Goal: Task Accomplishment & Management: Use online tool/utility

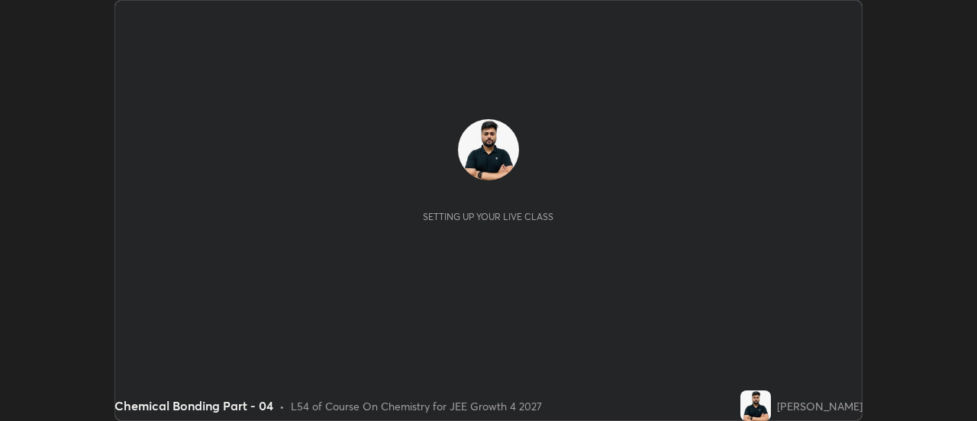
scroll to position [421, 977]
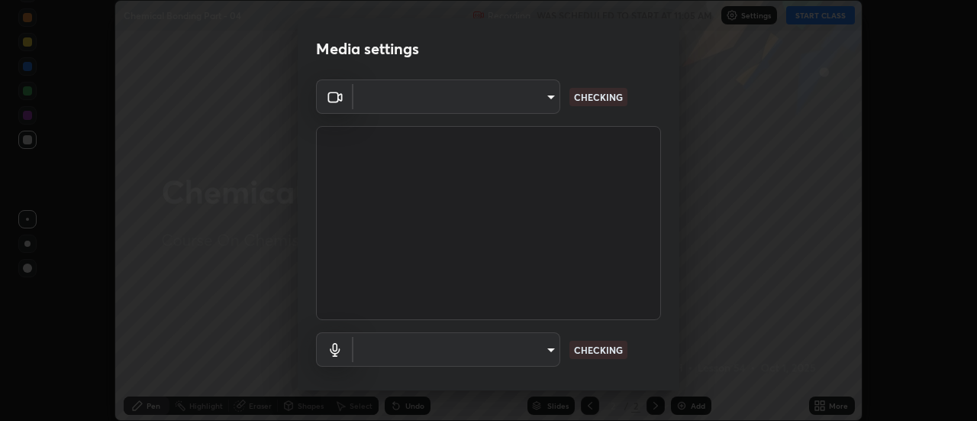
type input "751d449d604e4b96ecedde1e1f6f716fb17d1e84b34bafc94373a3023f52de87"
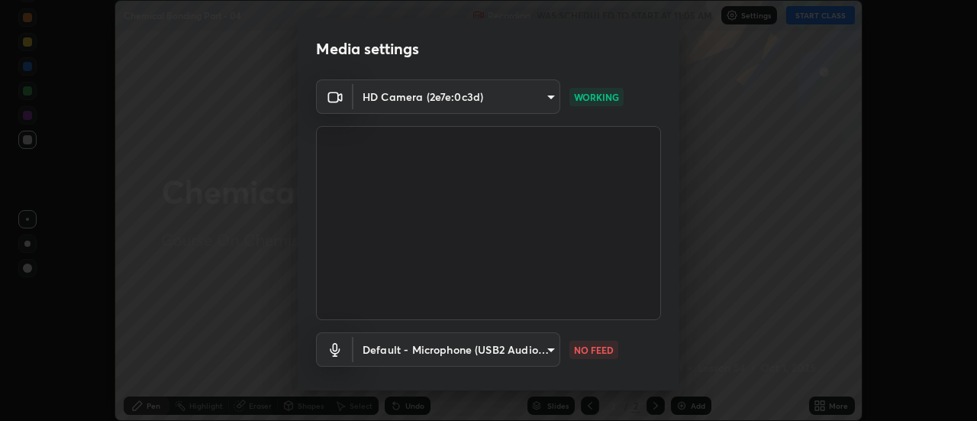
click at [538, 348] on body "Erase all Chemical Bonding Part - 04 Recording WAS SCHEDULED TO START AT 11:05 …" at bounding box center [488, 210] width 977 height 421
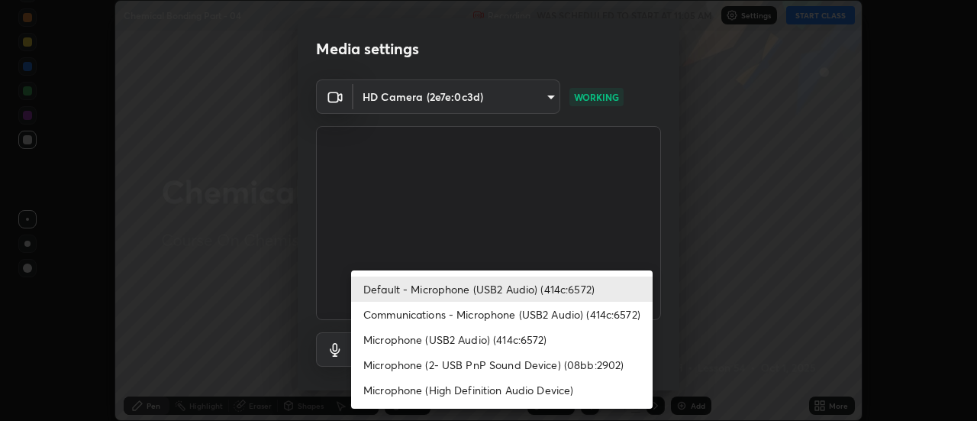
click at [480, 334] on li "Microphone (USB2 Audio) (414c:6572)" at bounding box center [502, 339] width 302 height 25
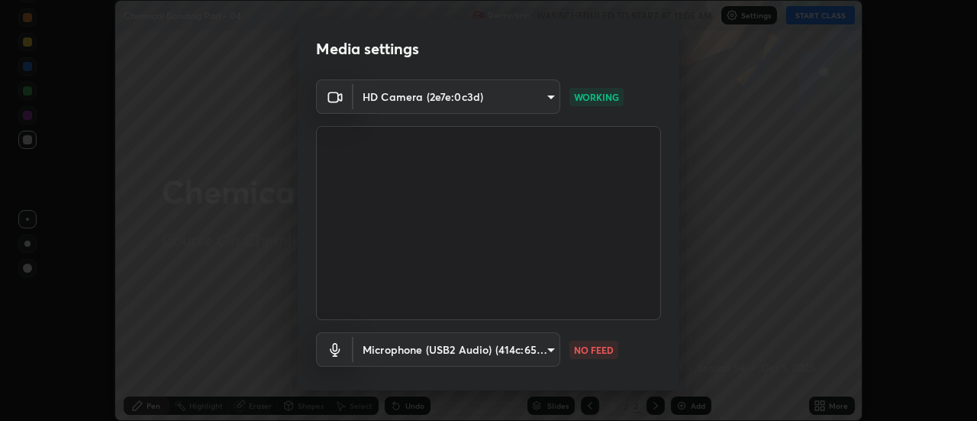
click at [467, 346] on body "Erase all Chemical Bonding Part - 04 Recording WAS SCHEDULED TO START AT 11:05 …" at bounding box center [488, 210] width 977 height 421
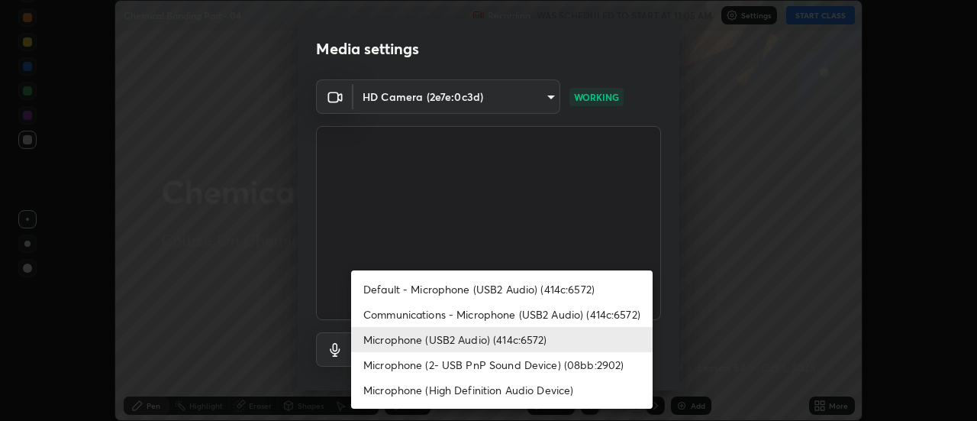
click at [457, 286] on li "Default - Microphone (USB2 Audio) (414c:6572)" at bounding box center [502, 288] width 302 height 25
type input "default"
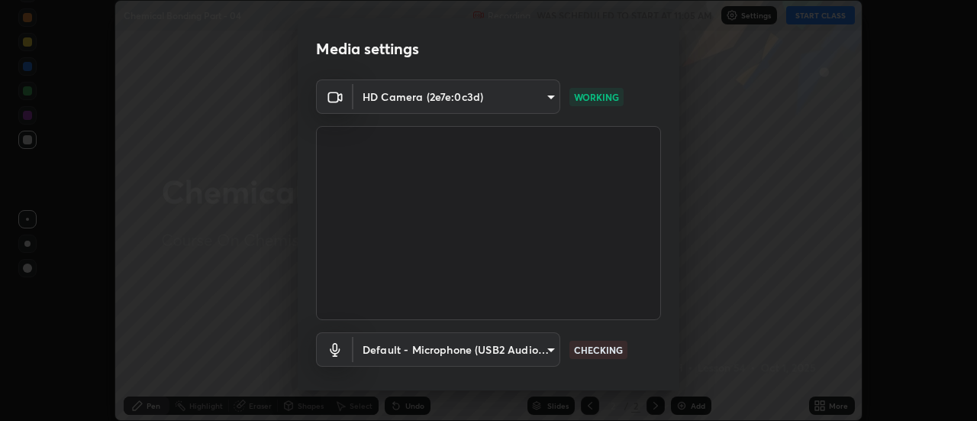
scroll to position [80, 0]
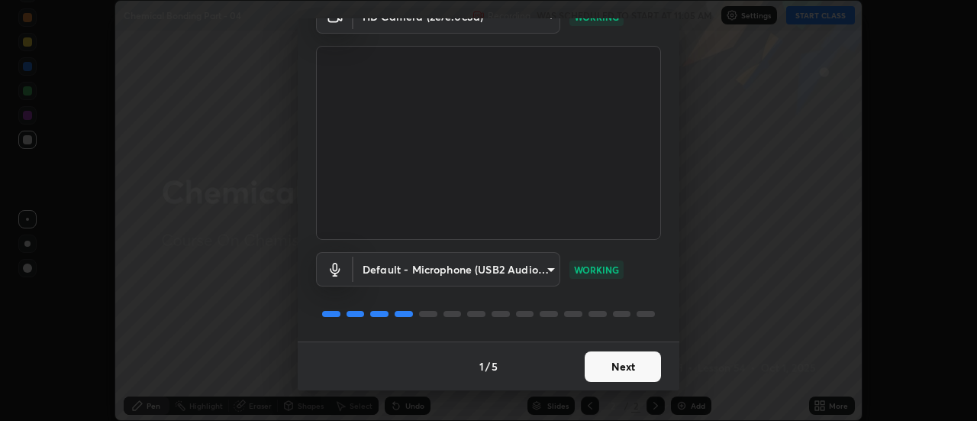
click at [623, 361] on button "Next" at bounding box center [623, 366] width 76 height 31
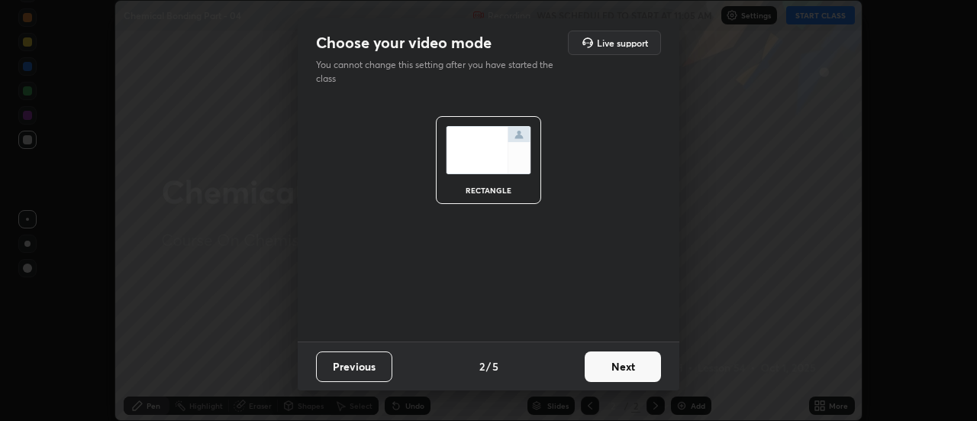
scroll to position [0, 0]
click at [629, 360] on button "Next" at bounding box center [623, 366] width 76 height 31
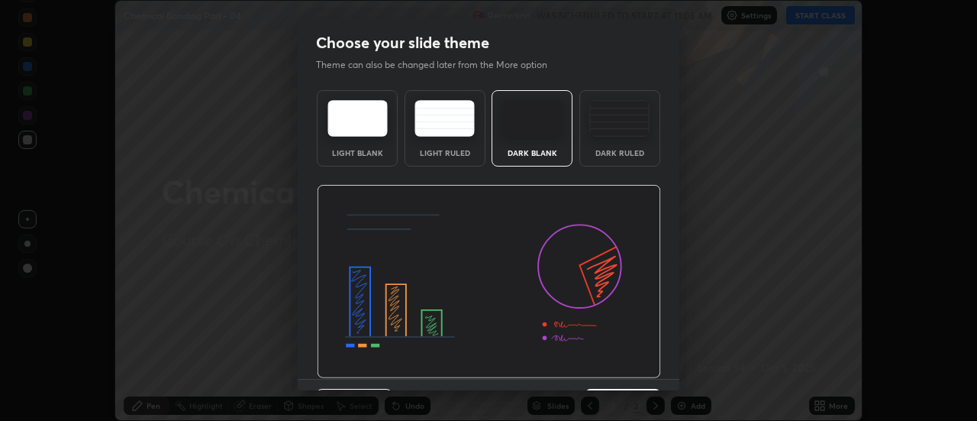
scroll to position [37, 0]
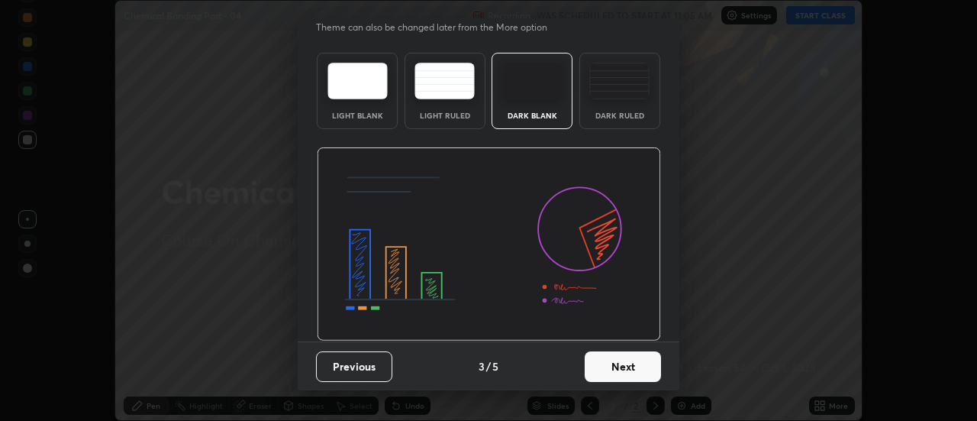
click at [644, 367] on button "Next" at bounding box center [623, 366] width 76 height 31
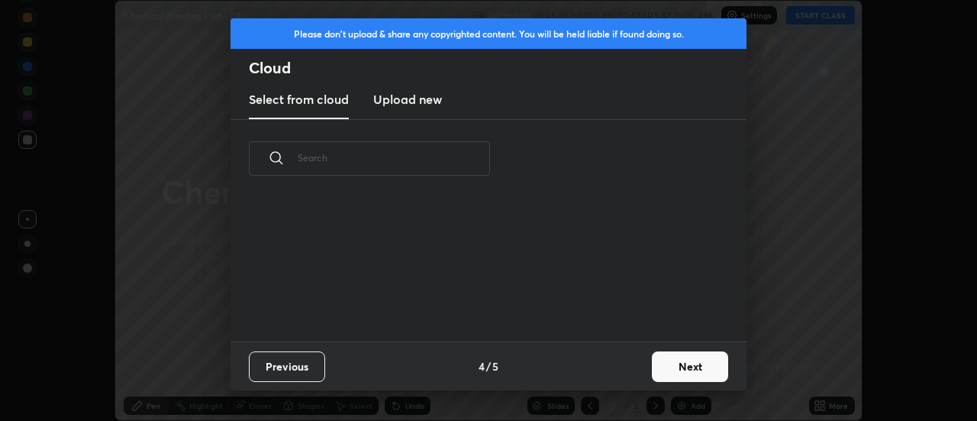
click at [676, 368] on button "Next" at bounding box center [690, 366] width 76 height 31
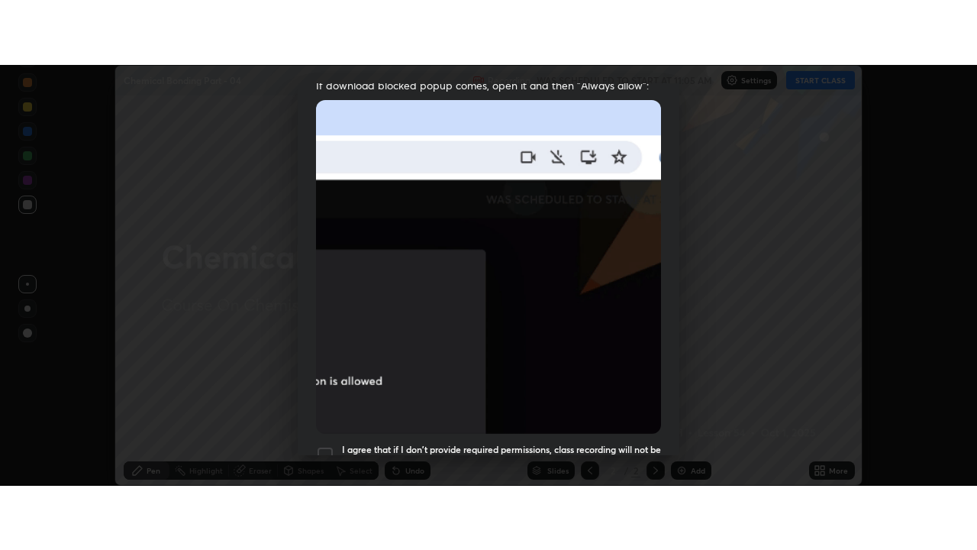
scroll to position [392, 0]
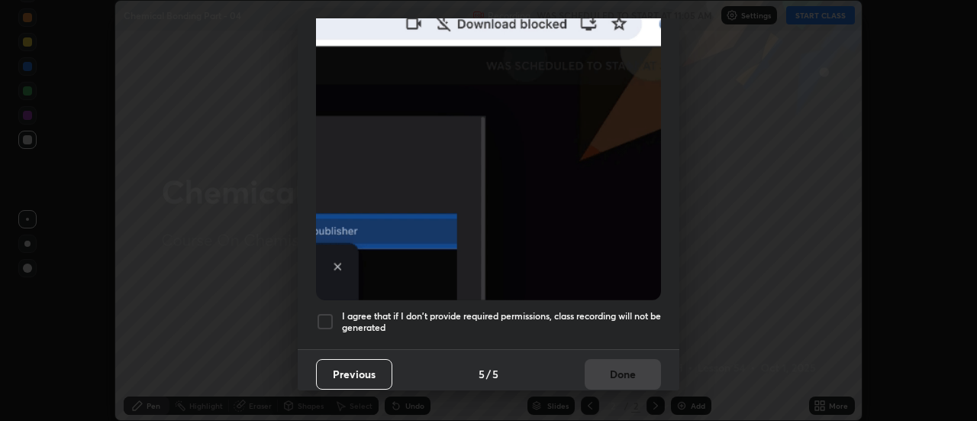
click at [326, 312] on div at bounding box center [325, 321] width 18 height 18
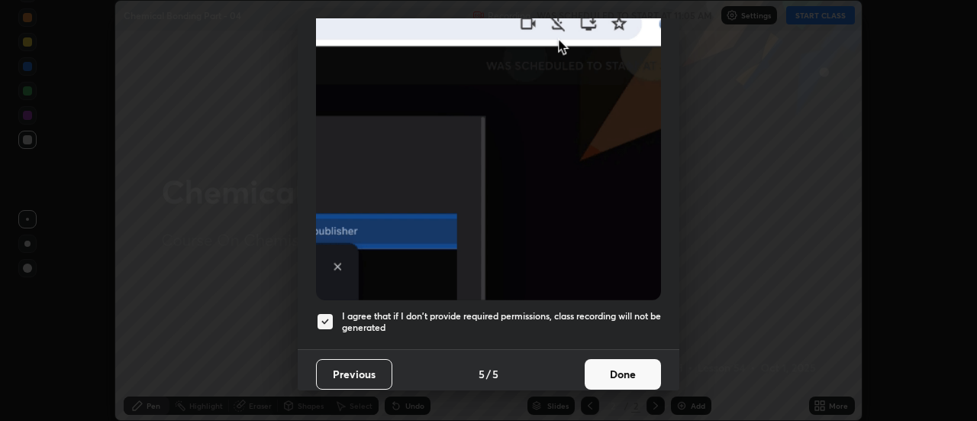
click at [598, 366] on button "Done" at bounding box center [623, 374] width 76 height 31
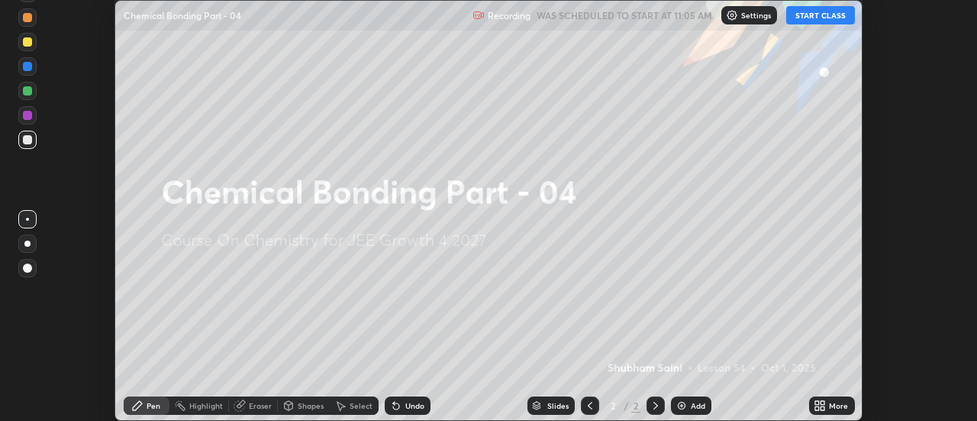
click at [833, 409] on div "More" at bounding box center [838, 406] width 19 height 8
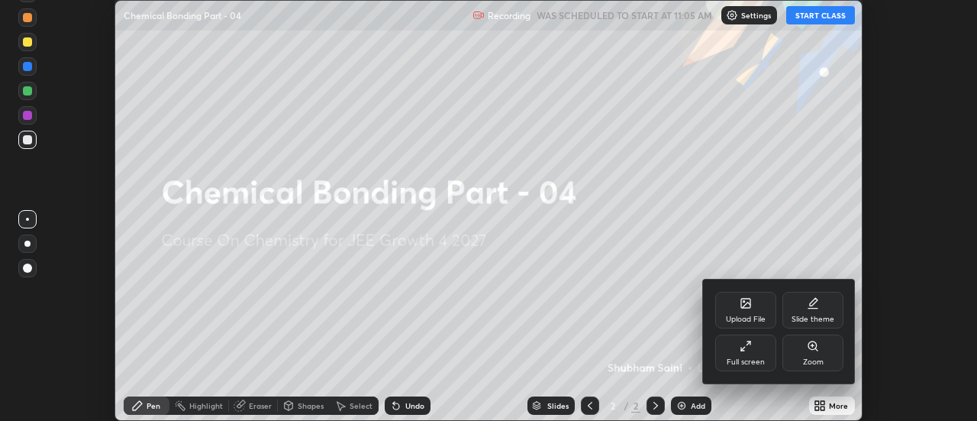
click at [744, 347] on icon at bounding box center [743, 349] width 4 height 4
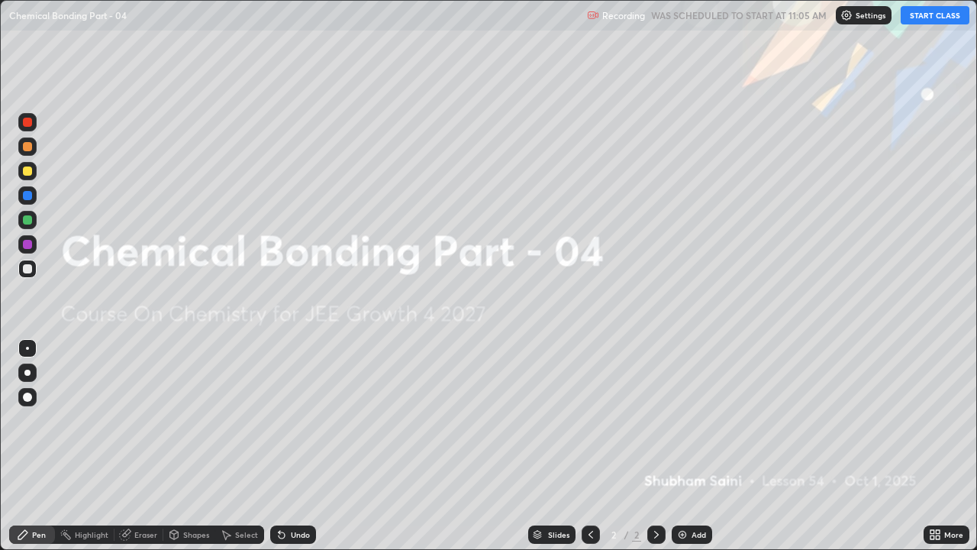
scroll to position [550, 977]
click at [935, 18] on button "START CLASS" at bounding box center [935, 15] width 69 height 18
click at [690, 420] on div "Add" at bounding box center [692, 534] width 40 height 18
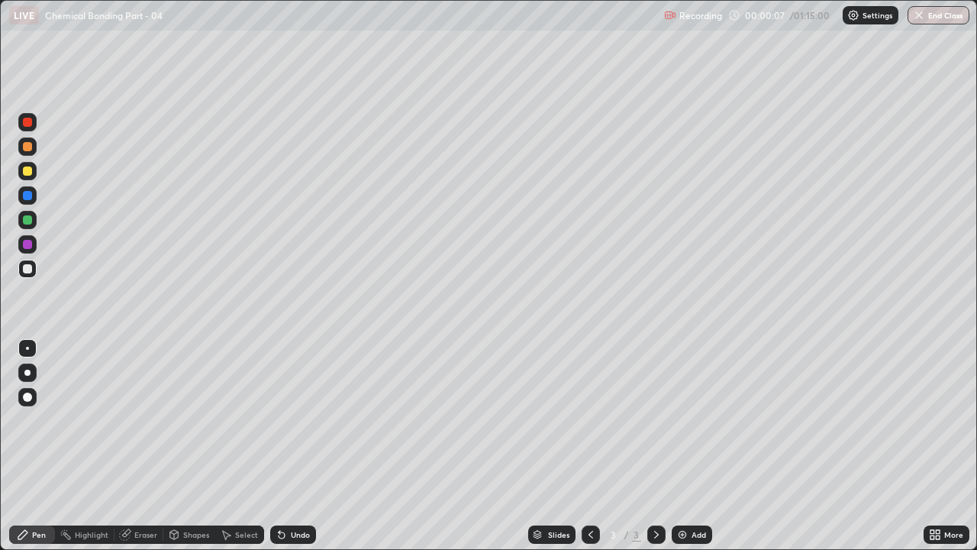
click at [27, 373] on div at bounding box center [27, 373] width 6 height 6
click at [21, 170] on div at bounding box center [27, 171] width 18 height 18
click at [30, 270] on div at bounding box center [27, 268] width 9 height 9
click at [196, 420] on div "Shapes" at bounding box center [189, 534] width 52 height 18
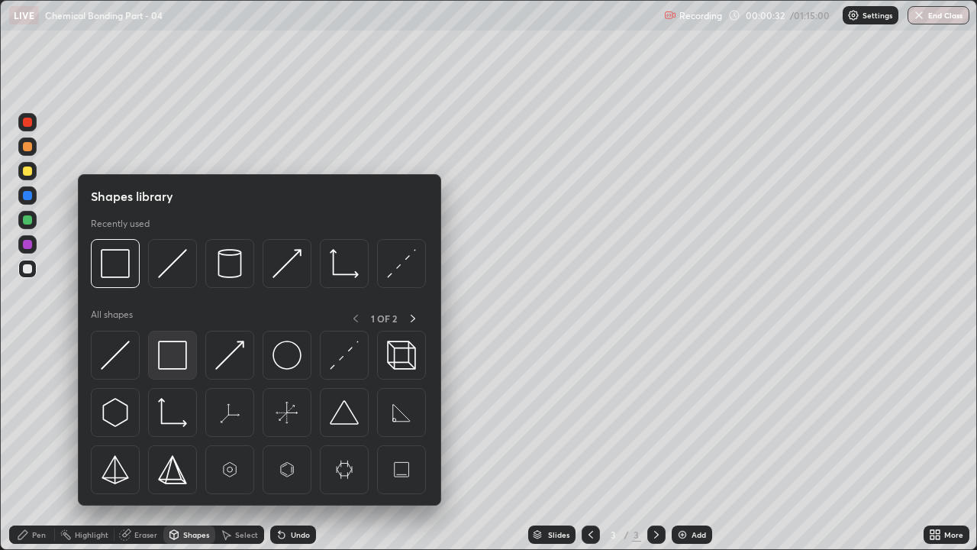
click at [177, 349] on img at bounding box center [172, 355] width 29 height 29
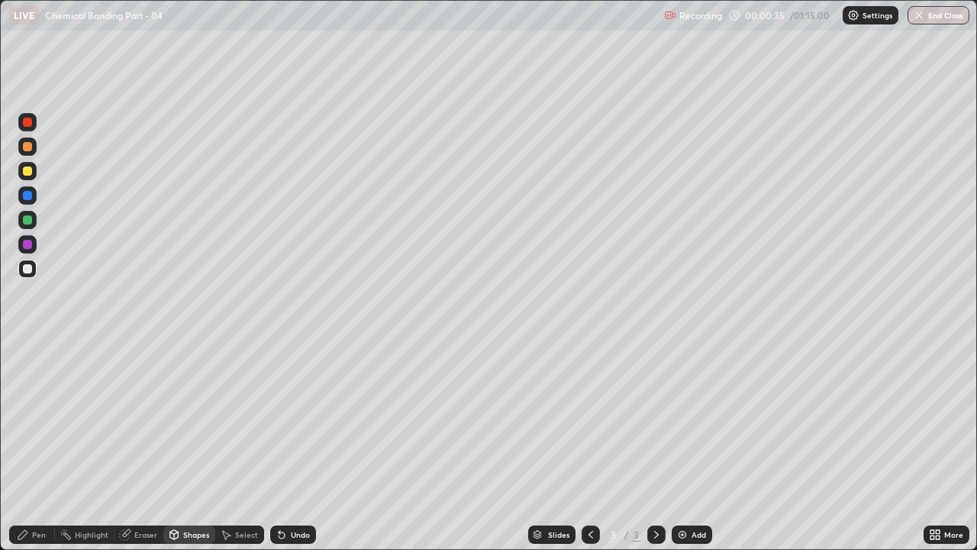
click at [34, 420] on div "Pen" at bounding box center [39, 535] width 14 height 8
click at [25, 267] on div at bounding box center [27, 268] width 9 height 9
click at [310, 420] on div "Undo" at bounding box center [293, 534] width 46 height 18
click at [300, 420] on div "Undo" at bounding box center [300, 535] width 19 height 8
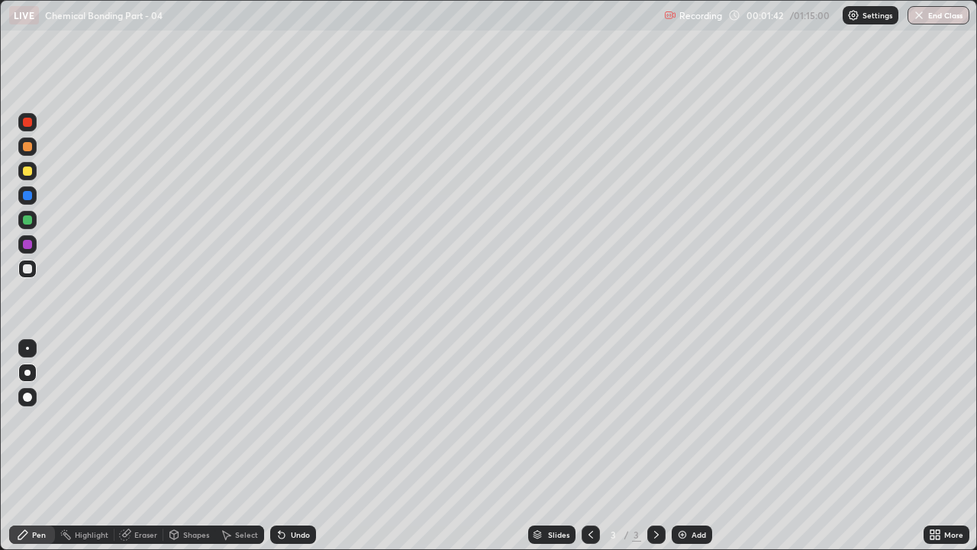
click at [302, 420] on div "Undo" at bounding box center [293, 534] width 46 height 18
click at [301, 420] on div "Undo" at bounding box center [293, 534] width 46 height 18
click at [195, 420] on div "Shapes" at bounding box center [196, 535] width 26 height 8
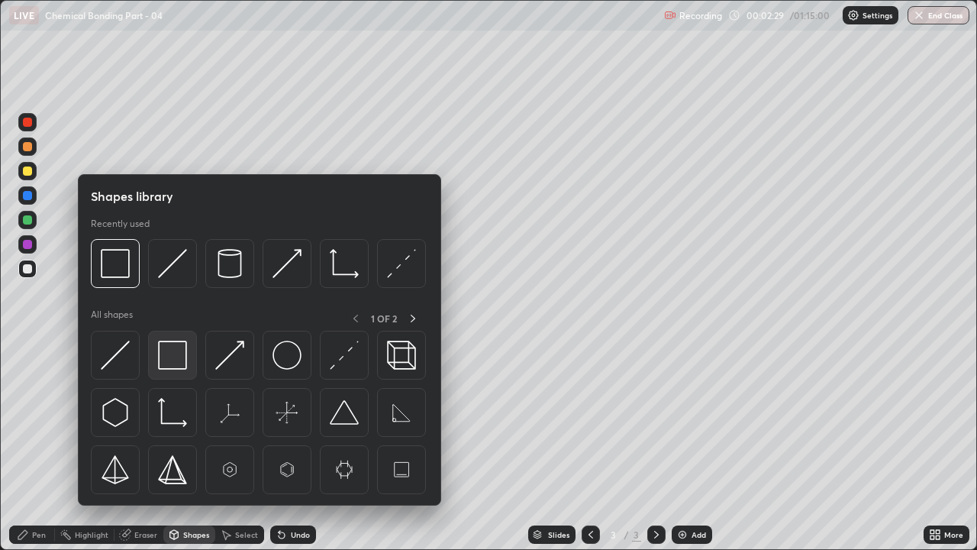
click at [173, 355] on img at bounding box center [172, 355] width 29 height 29
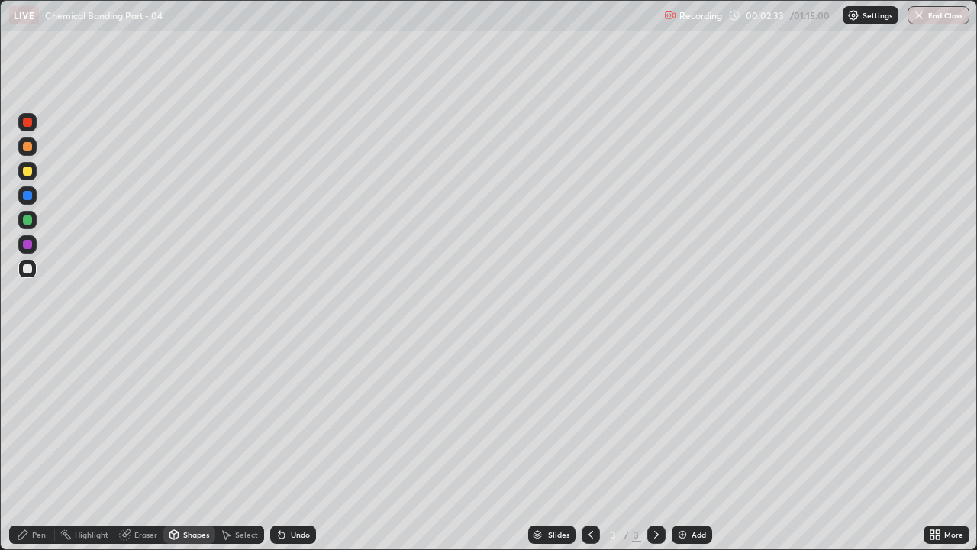
click at [32, 250] on div at bounding box center [27, 244] width 18 height 18
click at [305, 420] on div "Undo" at bounding box center [293, 534] width 46 height 18
click at [302, 420] on div "Undo" at bounding box center [293, 534] width 46 height 18
click at [44, 420] on div "Pen" at bounding box center [32, 534] width 46 height 18
click at [192, 420] on div "Shapes" at bounding box center [196, 535] width 26 height 8
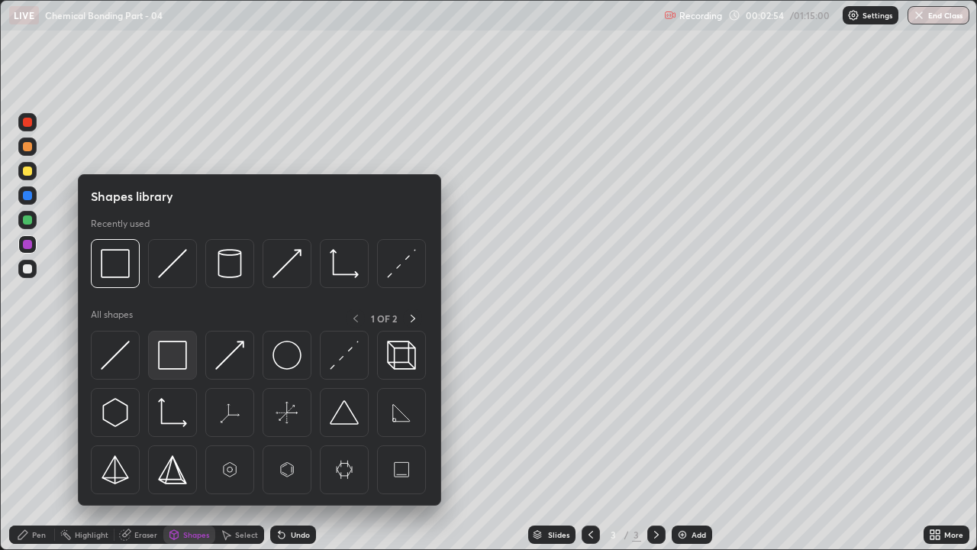
click at [174, 351] on img at bounding box center [172, 355] width 29 height 29
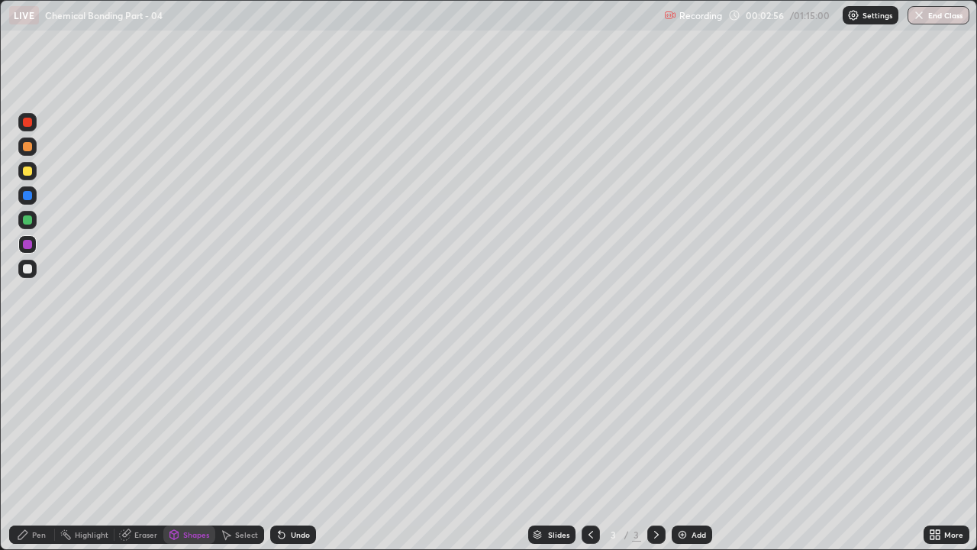
click at [34, 420] on div "Pen" at bounding box center [39, 535] width 14 height 8
click at [35, 224] on div at bounding box center [27, 220] width 18 height 18
click at [147, 420] on div "Eraser" at bounding box center [139, 534] width 49 height 18
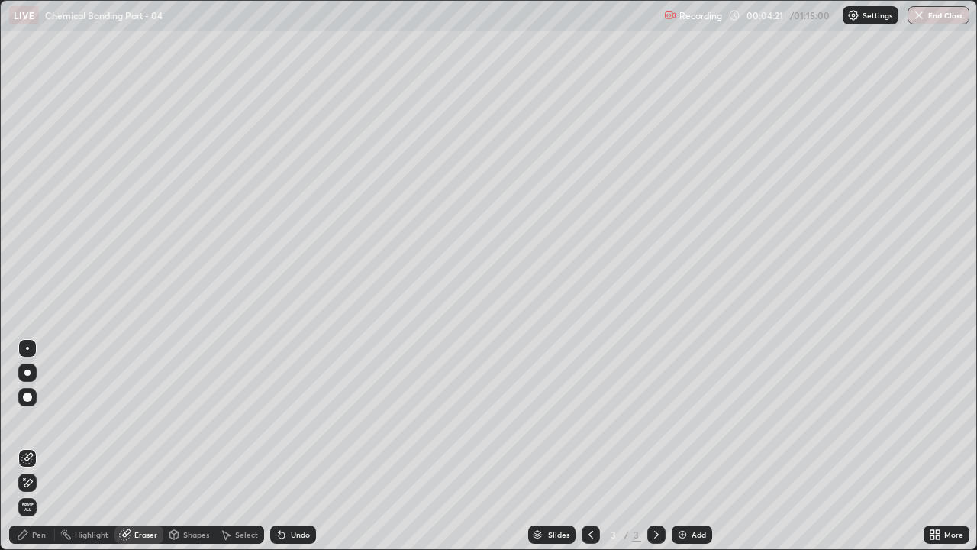
click at [30, 420] on div "Pen" at bounding box center [32, 534] width 46 height 18
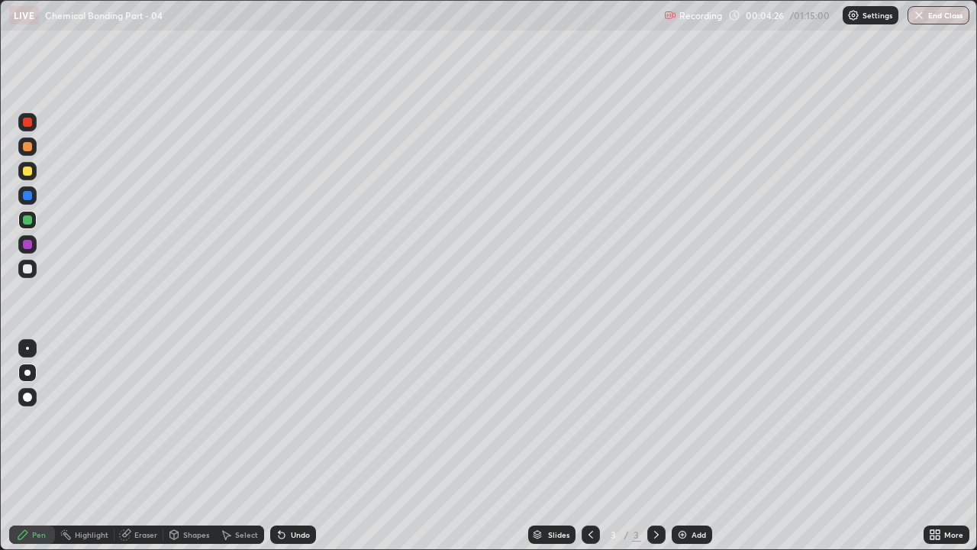
click at [35, 170] on div at bounding box center [27, 171] width 18 height 18
click at [682, 420] on img at bounding box center [683, 534] width 12 height 12
click at [32, 153] on div at bounding box center [27, 146] width 18 height 18
click at [31, 168] on div at bounding box center [27, 170] width 9 height 9
click at [297, 420] on div "Undo" at bounding box center [300, 535] width 19 height 8
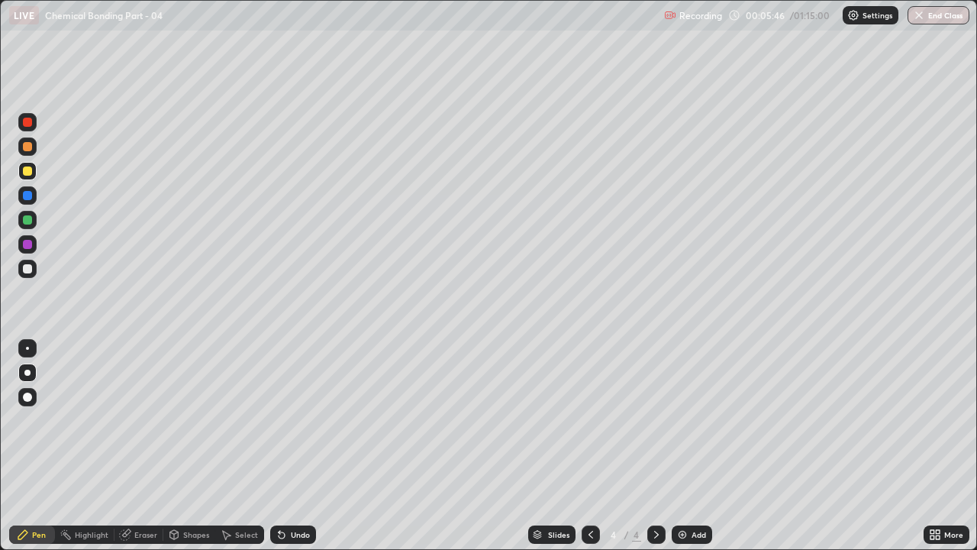
click at [296, 420] on div "Undo" at bounding box center [300, 535] width 19 height 8
click at [298, 420] on div "Undo" at bounding box center [300, 535] width 19 height 8
click at [302, 420] on div "Undo" at bounding box center [300, 535] width 19 height 8
click at [297, 420] on div "Undo" at bounding box center [300, 535] width 19 height 8
click at [298, 420] on div "Undo" at bounding box center [300, 535] width 19 height 8
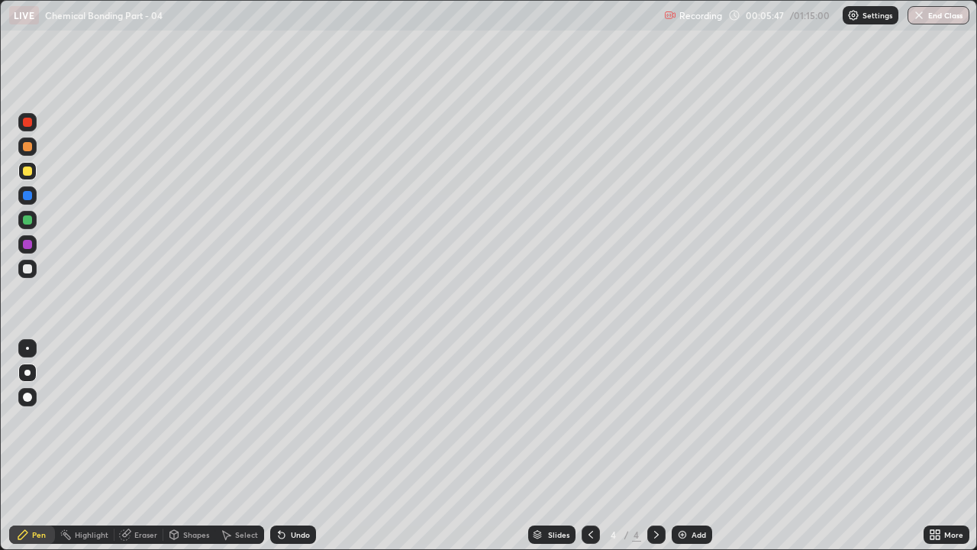
click at [301, 420] on div "Undo" at bounding box center [300, 535] width 19 height 8
click at [304, 420] on div "Undo" at bounding box center [300, 535] width 19 height 8
click at [31, 150] on div at bounding box center [27, 146] width 18 height 18
click at [197, 420] on div "Shapes" at bounding box center [196, 535] width 26 height 8
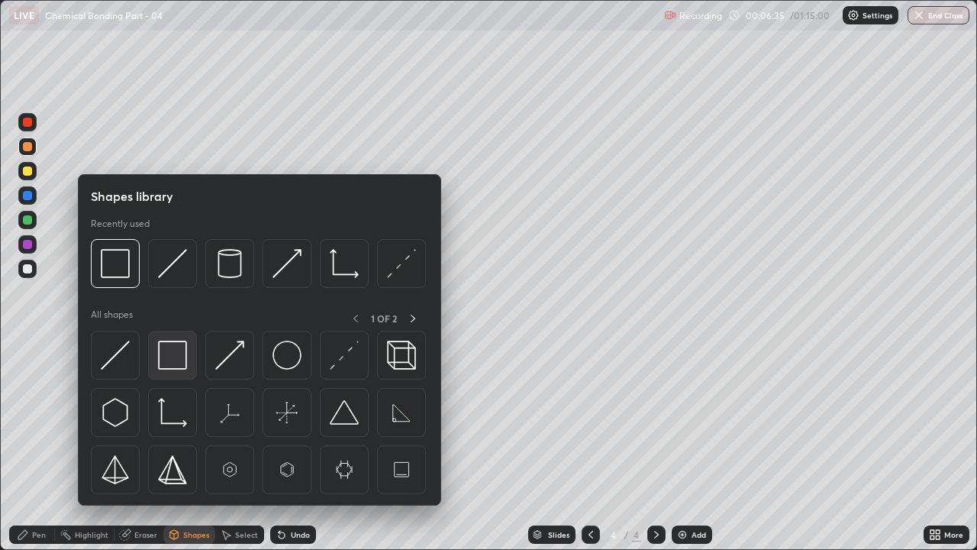
click at [179, 362] on img at bounding box center [172, 355] width 29 height 29
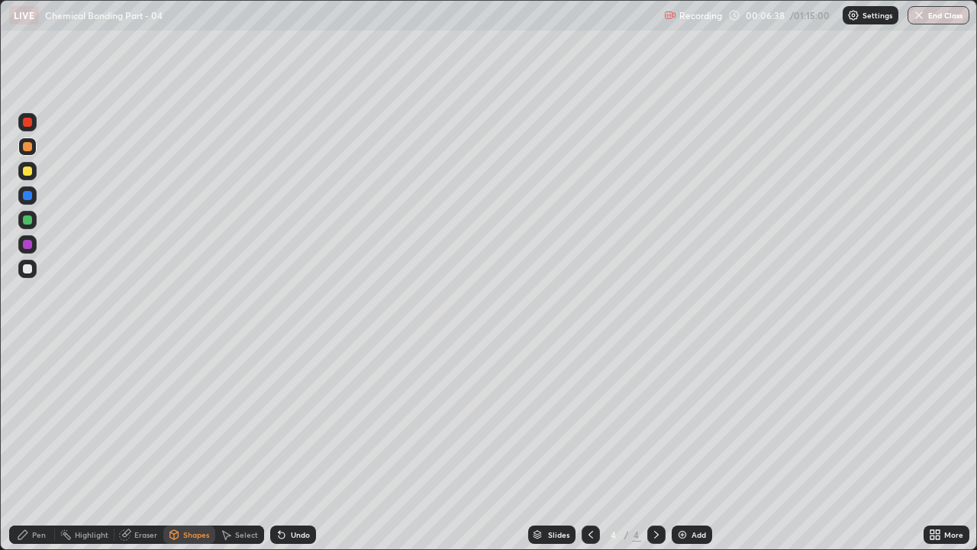
click at [37, 420] on div "Pen" at bounding box center [39, 535] width 14 height 8
click at [26, 267] on div at bounding box center [27, 268] width 9 height 9
click at [298, 420] on div "Undo" at bounding box center [300, 535] width 19 height 8
click at [292, 420] on div "Undo" at bounding box center [300, 535] width 19 height 8
click at [693, 420] on div "Add" at bounding box center [699, 535] width 15 height 8
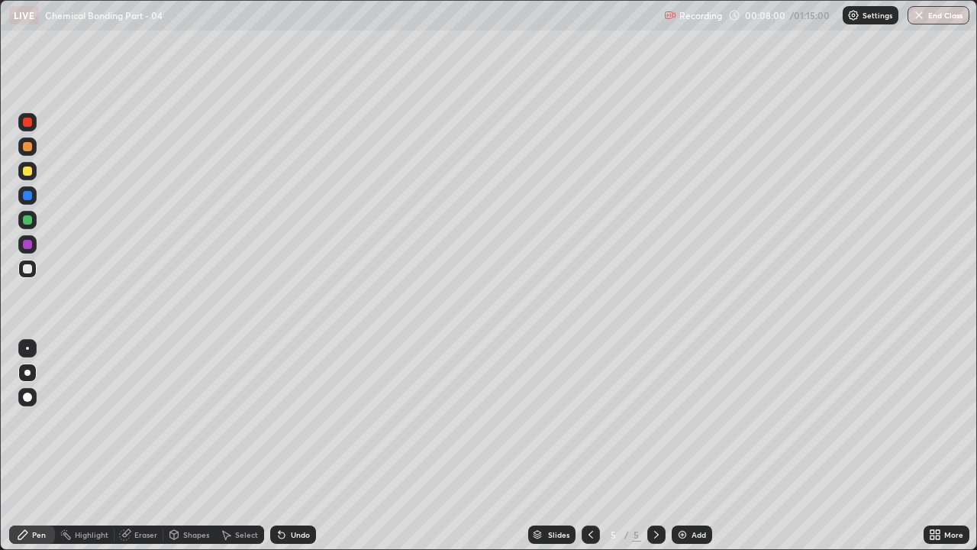
click at [27, 166] on div at bounding box center [27, 170] width 9 height 9
click at [190, 420] on div "Shapes" at bounding box center [196, 535] width 26 height 8
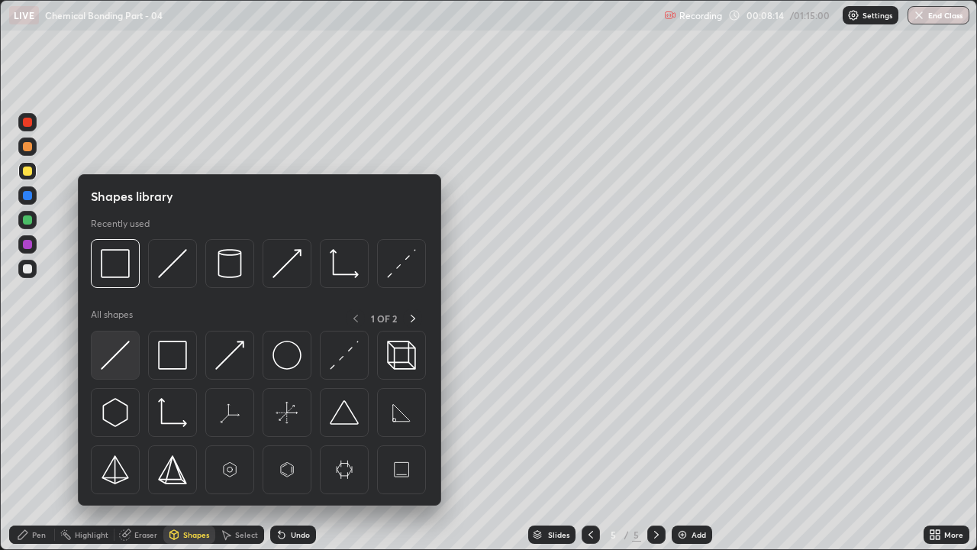
click at [121, 363] on img at bounding box center [115, 355] width 29 height 29
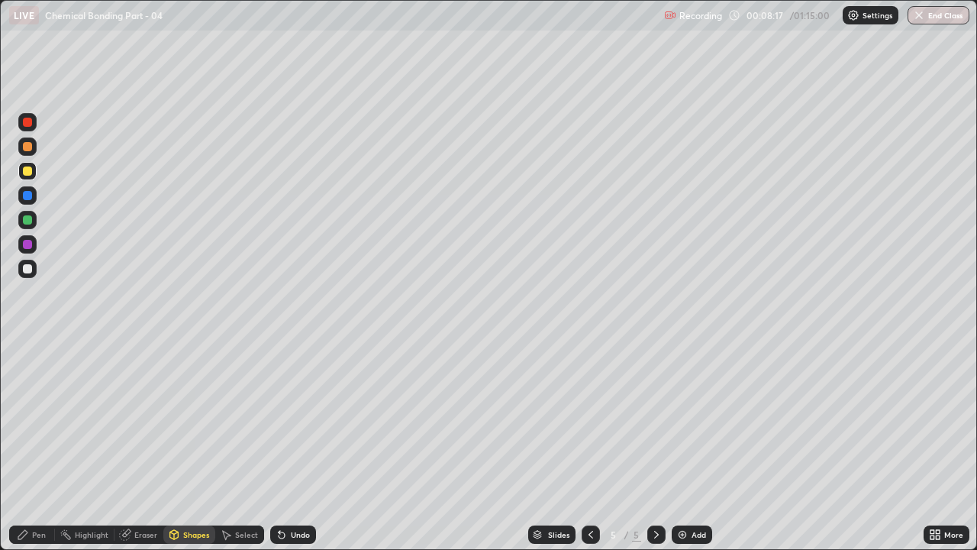
click at [31, 150] on div at bounding box center [27, 146] width 9 height 9
click at [33, 420] on div "Pen" at bounding box center [39, 535] width 14 height 8
click at [27, 266] on div at bounding box center [27, 268] width 9 height 9
click at [146, 420] on div "Eraser" at bounding box center [145, 535] width 23 height 8
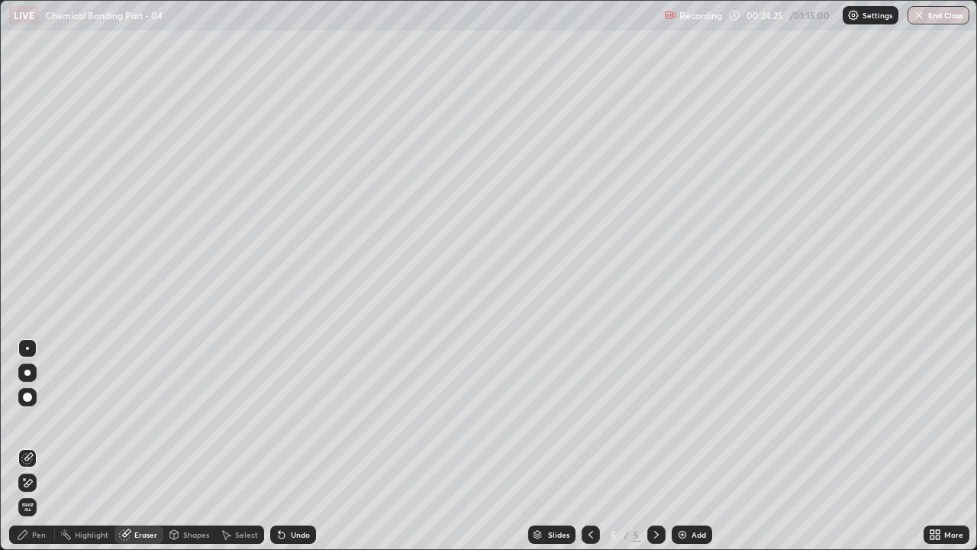
click at [34, 420] on div at bounding box center [27, 482] width 18 height 18
click at [40, 420] on div "Pen" at bounding box center [39, 535] width 14 height 8
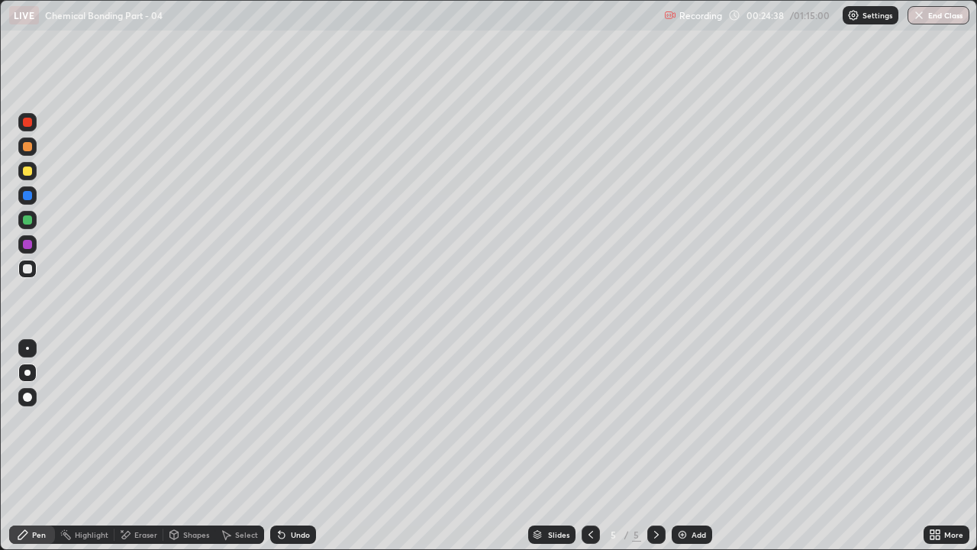
click at [31, 212] on div at bounding box center [27, 220] width 18 height 18
click at [589, 420] on icon at bounding box center [591, 535] width 5 height 8
click at [589, 420] on icon at bounding box center [591, 534] width 12 height 12
click at [655, 420] on icon at bounding box center [657, 534] width 12 height 12
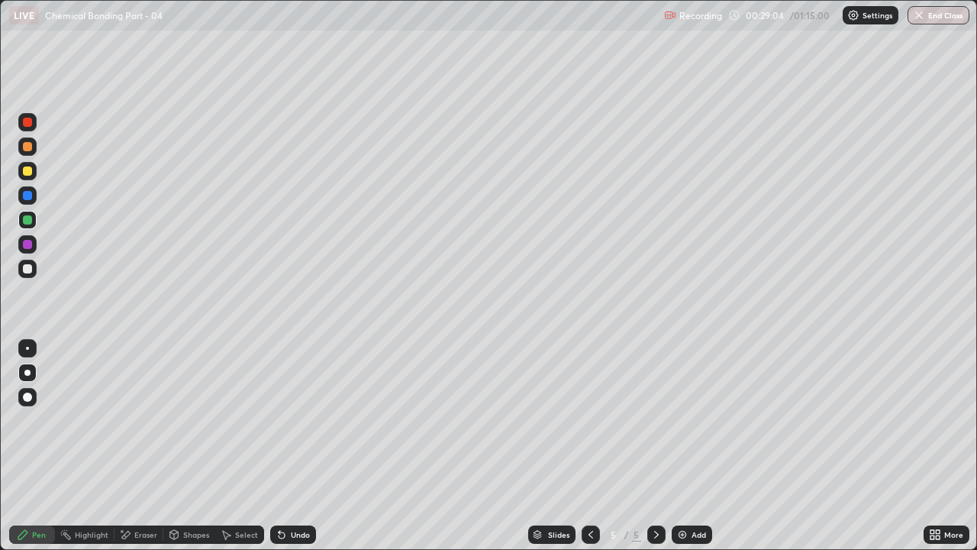
click at [593, 420] on icon at bounding box center [591, 534] width 12 height 12
click at [657, 420] on icon at bounding box center [657, 534] width 12 height 12
click at [294, 420] on div "Undo" at bounding box center [300, 535] width 19 height 8
click at [296, 420] on div "Undo" at bounding box center [293, 534] width 46 height 18
click at [300, 420] on div "Undo" at bounding box center [300, 535] width 19 height 8
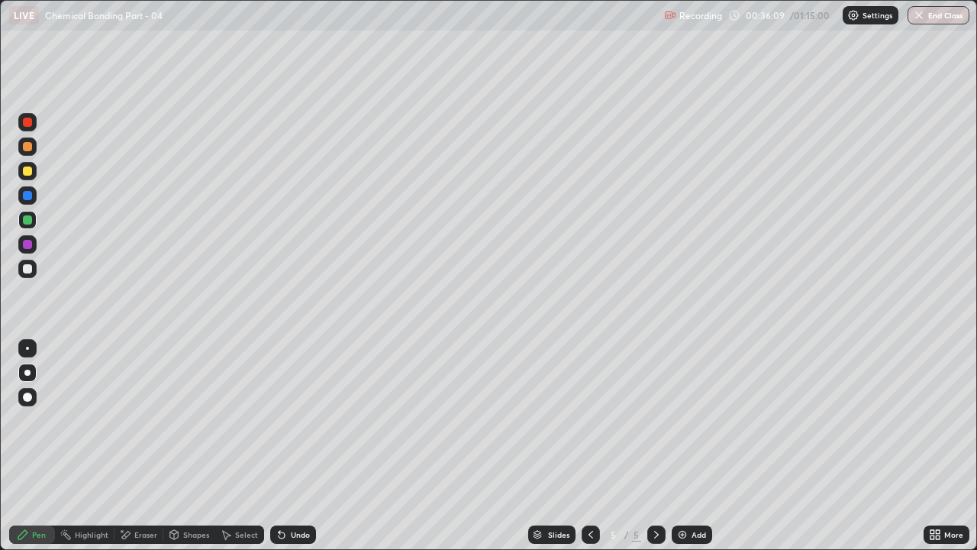
click at [302, 420] on div "Undo" at bounding box center [300, 535] width 19 height 8
click at [306, 420] on div "Undo" at bounding box center [293, 534] width 46 height 18
click at [194, 420] on div "Shapes" at bounding box center [196, 535] width 26 height 8
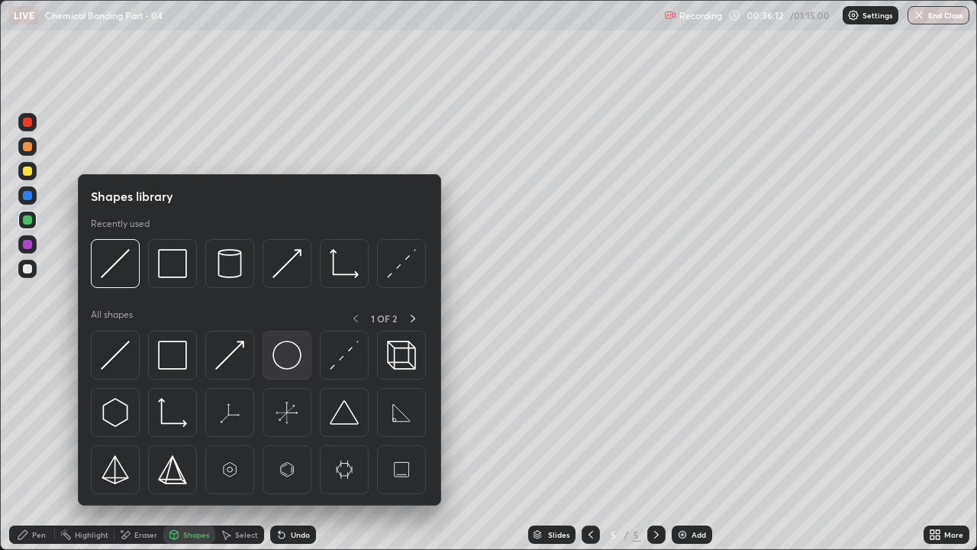
click at [288, 352] on img at bounding box center [287, 355] width 29 height 29
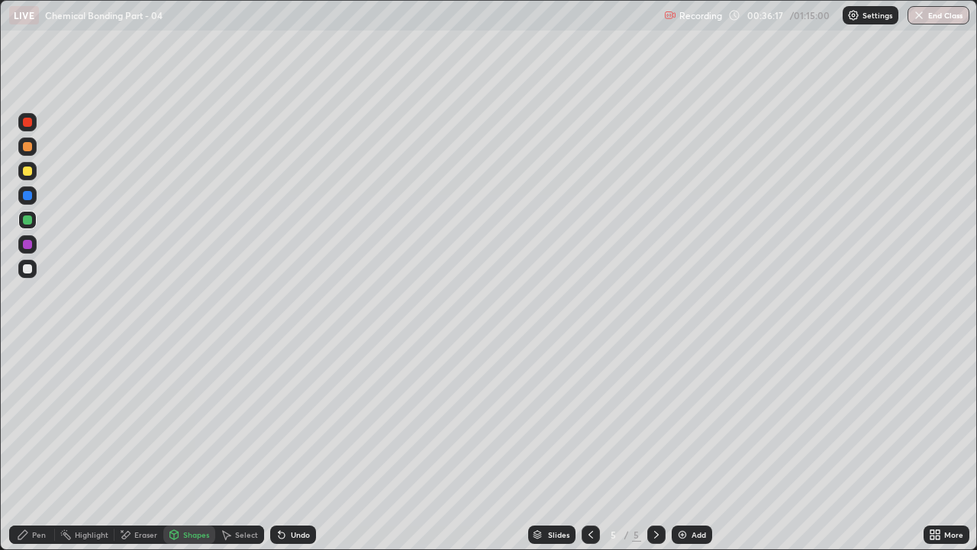
click at [31, 271] on div at bounding box center [27, 268] width 9 height 9
click at [33, 268] on div at bounding box center [27, 269] width 18 height 18
click at [300, 420] on div "Undo" at bounding box center [293, 534] width 46 height 18
click at [192, 420] on div "Shapes" at bounding box center [189, 534] width 52 height 18
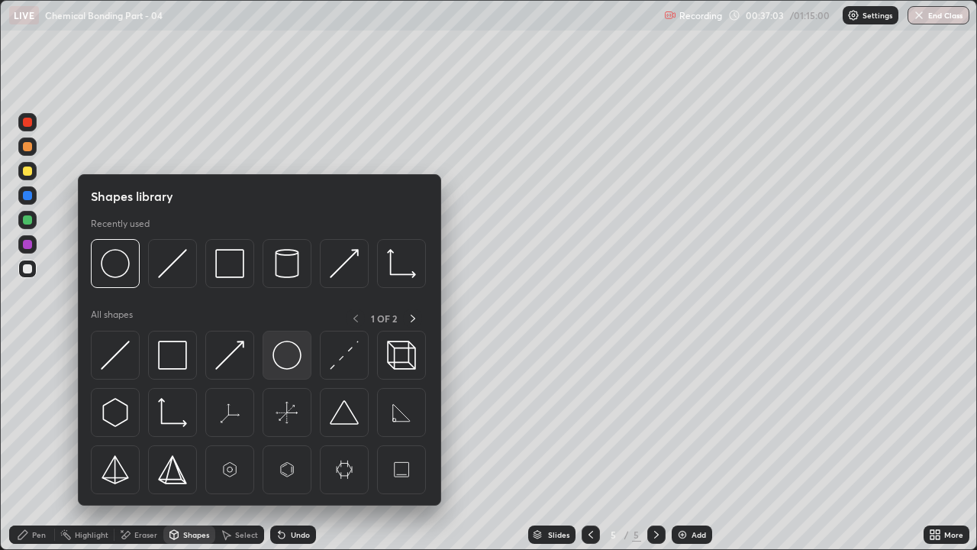
click at [293, 363] on img at bounding box center [287, 355] width 29 height 29
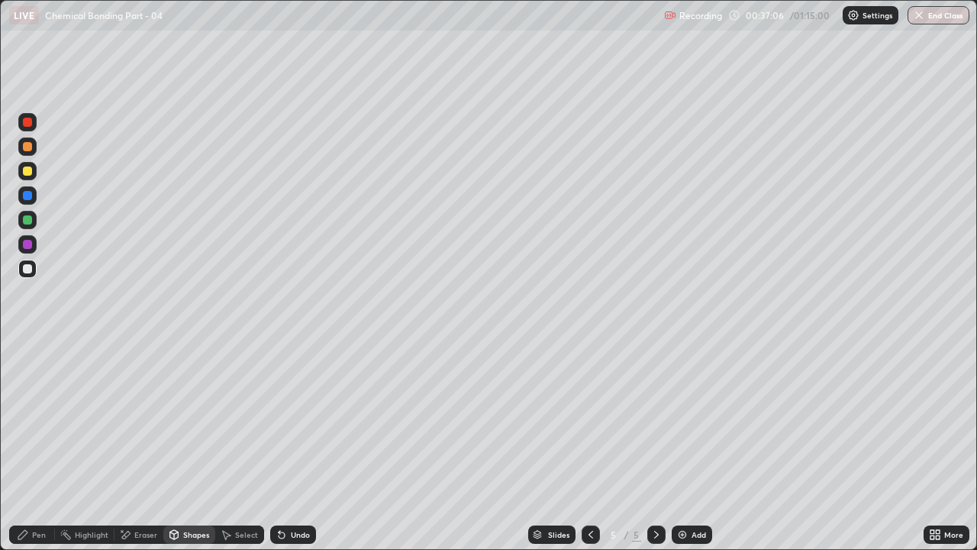
click at [25, 420] on icon at bounding box center [23, 534] width 12 height 12
click at [35, 200] on div at bounding box center [27, 195] width 18 height 18
click at [307, 420] on div "Undo" at bounding box center [300, 535] width 19 height 8
click at [33, 218] on div at bounding box center [27, 220] width 18 height 18
click at [143, 420] on div "Eraser" at bounding box center [145, 535] width 23 height 8
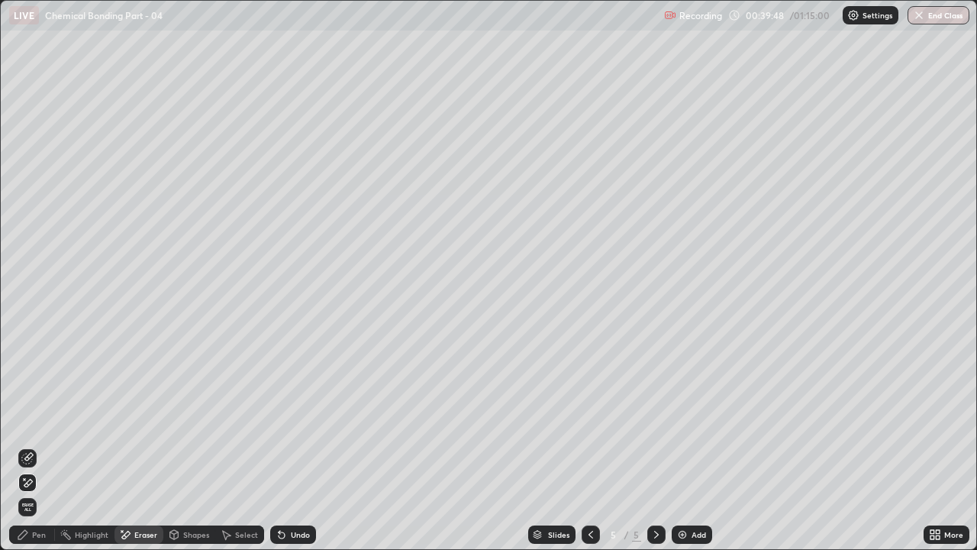
click at [37, 420] on div "Pen" at bounding box center [39, 535] width 14 height 8
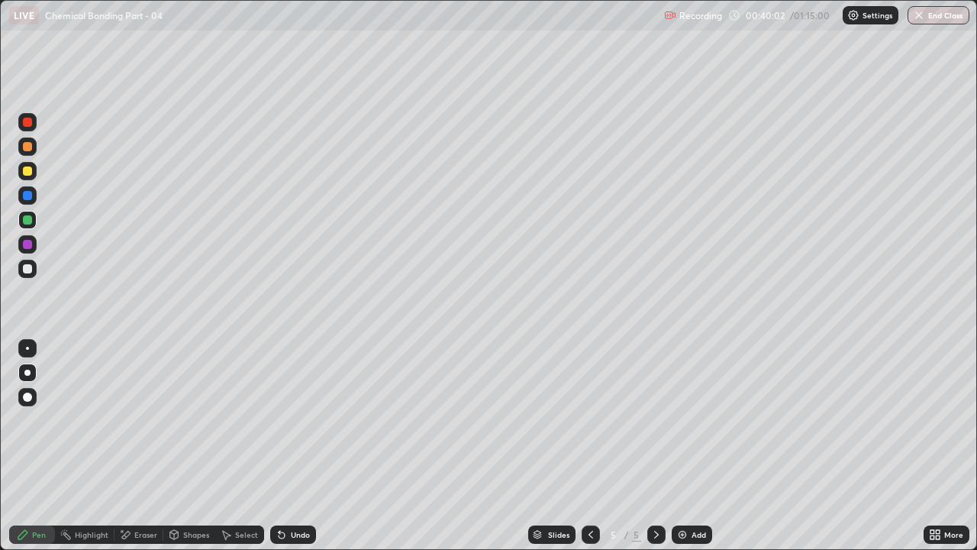
click at [307, 420] on div "Undo" at bounding box center [293, 534] width 46 height 18
click at [296, 420] on div "Undo" at bounding box center [300, 535] width 19 height 8
click at [148, 420] on div "Eraser" at bounding box center [145, 535] width 23 height 8
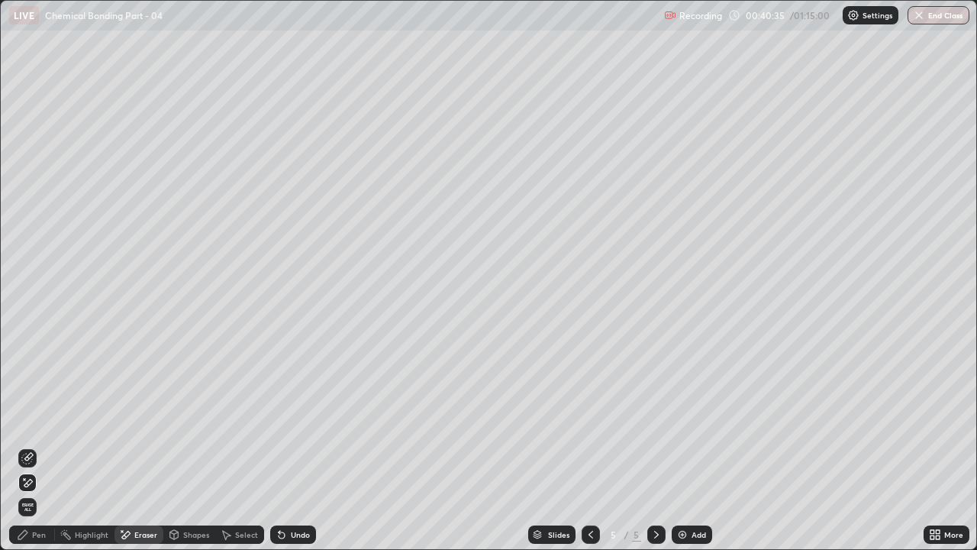
click at [34, 420] on div "Pen" at bounding box center [39, 535] width 14 height 8
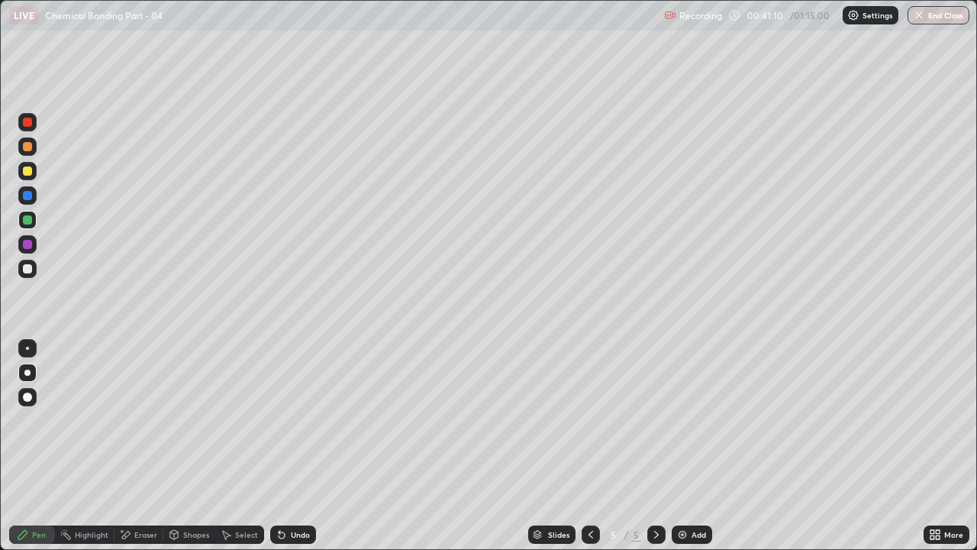
click at [693, 420] on div "Add" at bounding box center [699, 535] width 15 height 8
click at [306, 420] on div "Undo" at bounding box center [300, 535] width 19 height 8
click at [138, 420] on div "Eraser" at bounding box center [145, 535] width 23 height 8
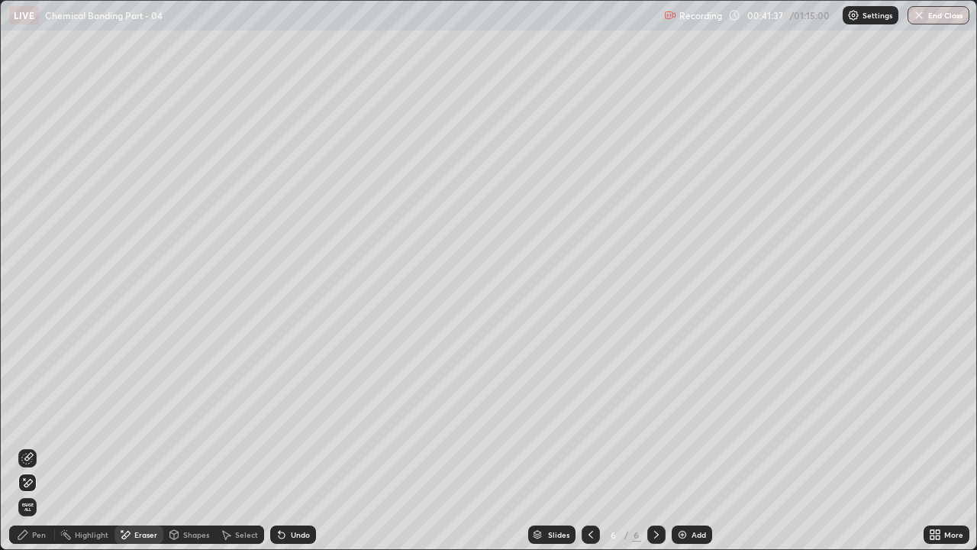
click at [34, 420] on div "Pen" at bounding box center [39, 535] width 14 height 8
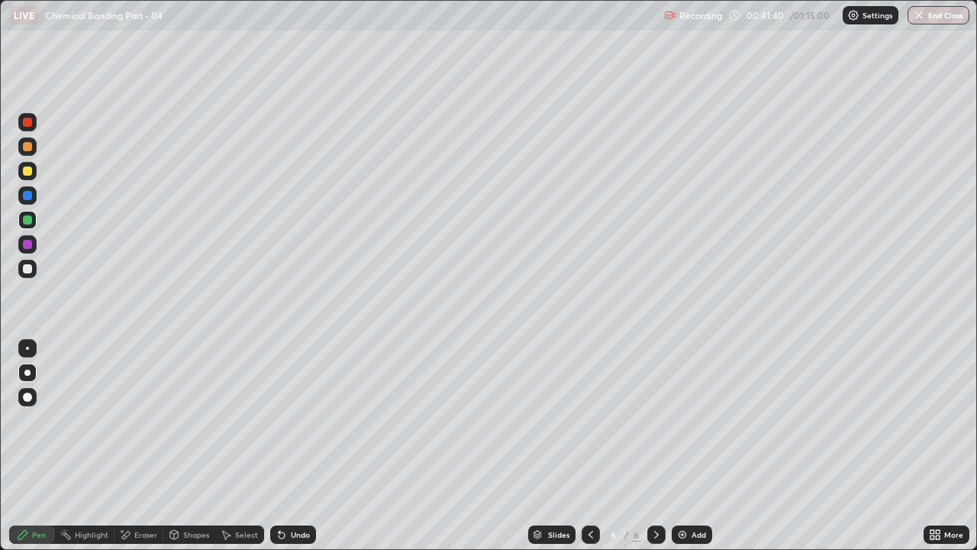
click at [314, 420] on div "Undo" at bounding box center [293, 534] width 46 height 18
click at [313, 420] on div "Undo" at bounding box center [293, 534] width 46 height 18
click at [195, 420] on div "Shapes" at bounding box center [189, 534] width 52 height 18
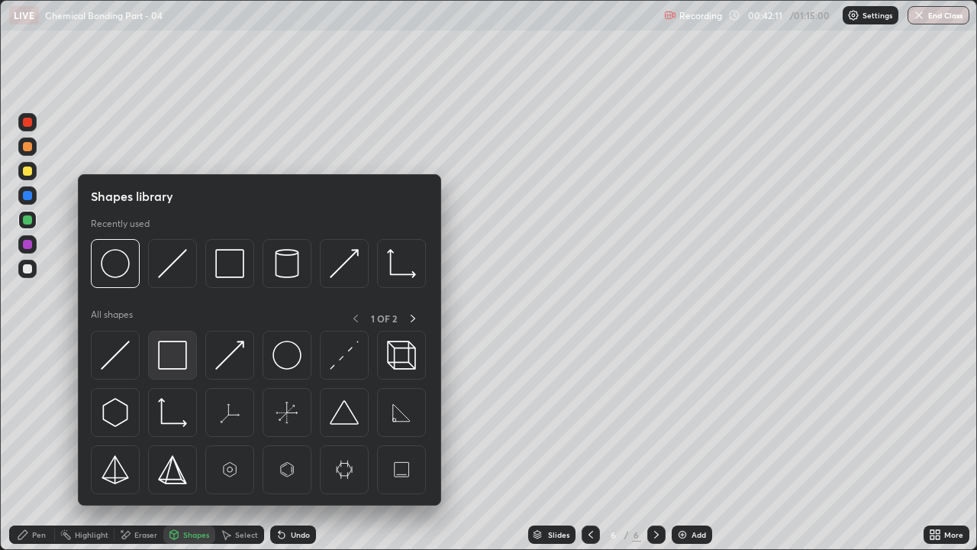
click at [179, 361] on img at bounding box center [172, 355] width 29 height 29
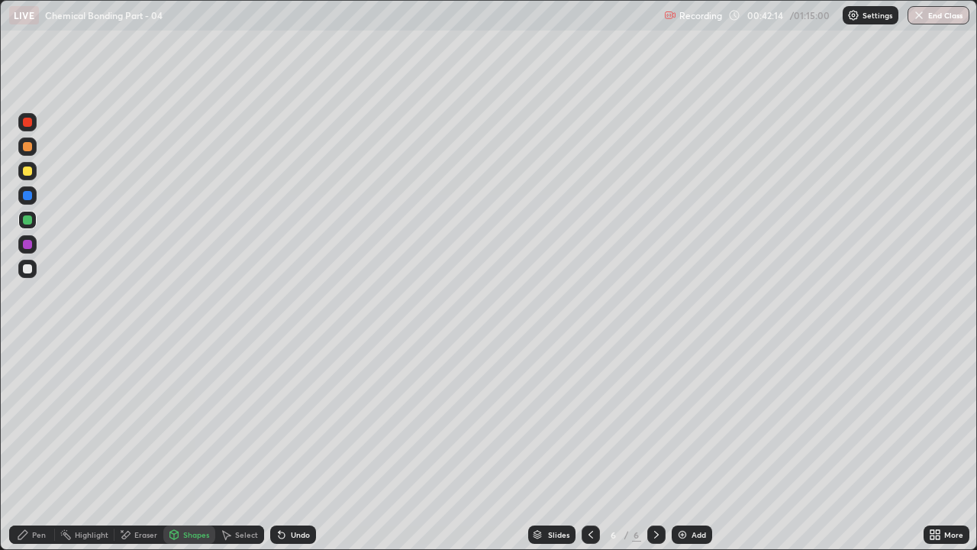
click at [36, 420] on div "Pen" at bounding box center [39, 535] width 14 height 8
click at [33, 265] on div at bounding box center [27, 269] width 18 height 18
click at [703, 420] on div "Add" at bounding box center [692, 534] width 40 height 18
click at [31, 171] on div at bounding box center [27, 170] width 9 height 9
click at [35, 267] on div at bounding box center [27, 269] width 18 height 18
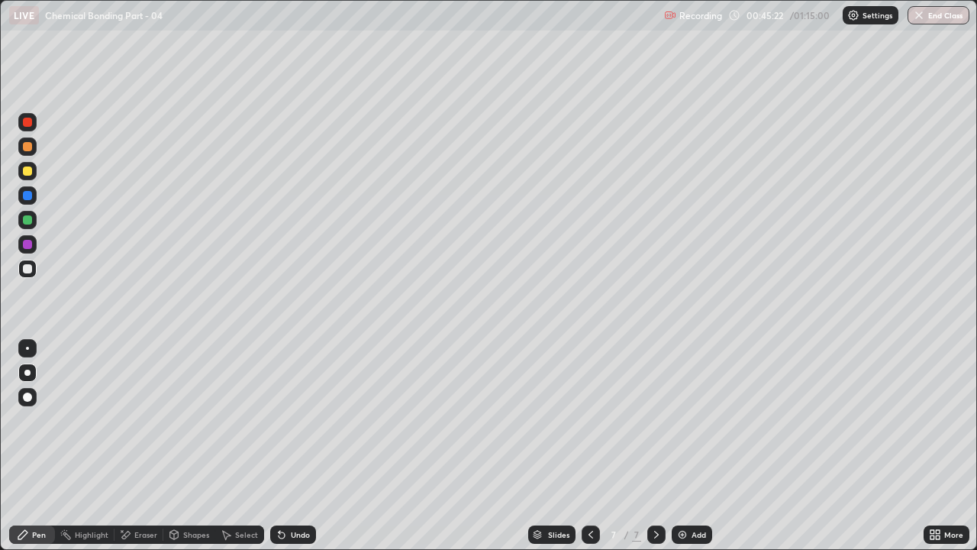
click at [302, 420] on div "Undo" at bounding box center [300, 535] width 19 height 8
click at [300, 420] on div "Undo" at bounding box center [300, 535] width 19 height 8
click at [301, 420] on div "Undo" at bounding box center [300, 535] width 19 height 8
click at [303, 420] on div "Undo" at bounding box center [293, 534] width 46 height 18
click at [31, 174] on div at bounding box center [27, 170] width 9 height 9
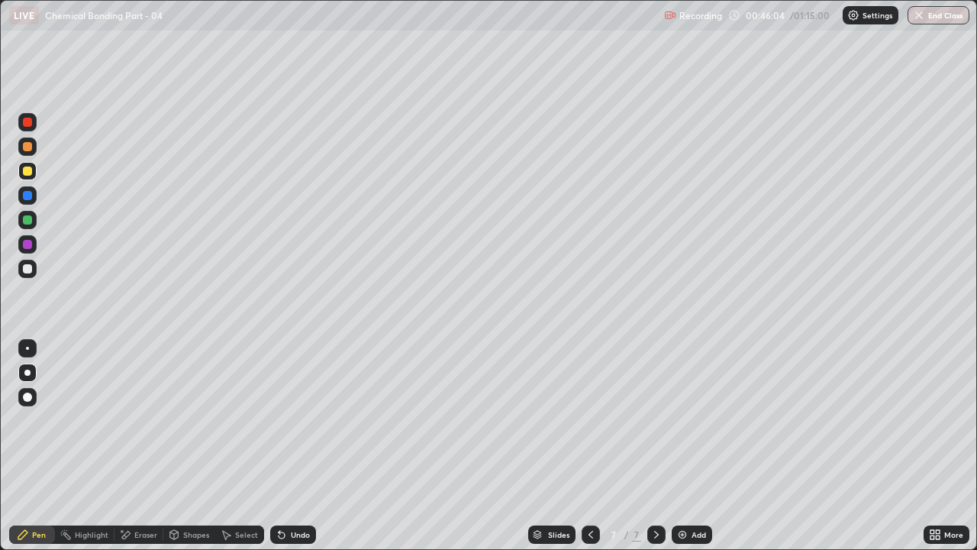
click at [24, 265] on div at bounding box center [27, 268] width 9 height 9
click at [298, 420] on div "Undo" at bounding box center [300, 535] width 19 height 8
click at [300, 420] on div "Undo" at bounding box center [300, 535] width 19 height 8
click at [301, 420] on div "Undo" at bounding box center [300, 535] width 19 height 8
click at [294, 420] on div "Undo" at bounding box center [293, 534] width 46 height 18
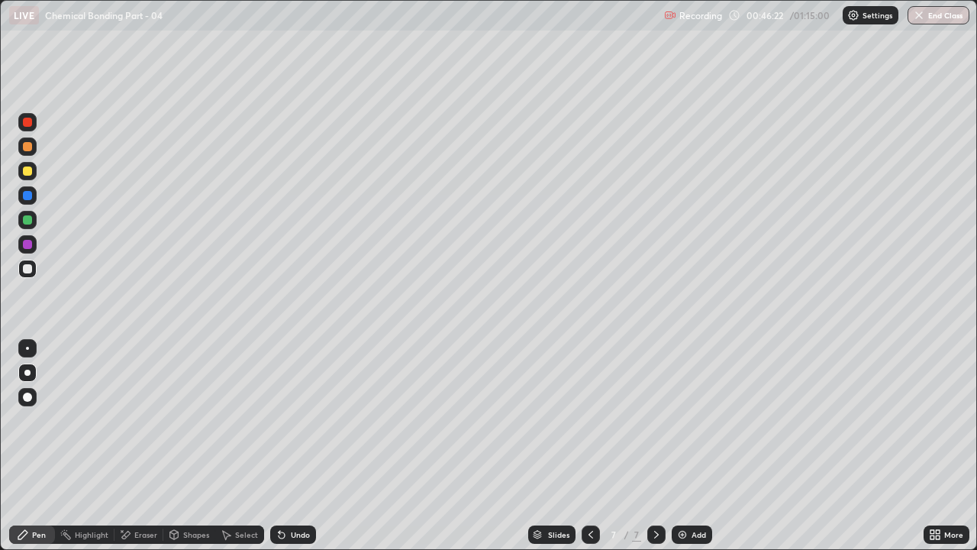
click at [22, 228] on div at bounding box center [27, 220] width 18 height 18
click at [27, 174] on div at bounding box center [27, 170] width 9 height 9
click at [34, 271] on div at bounding box center [27, 269] width 18 height 18
click at [703, 420] on div "Add" at bounding box center [699, 535] width 15 height 8
click at [27, 171] on div at bounding box center [27, 170] width 9 height 9
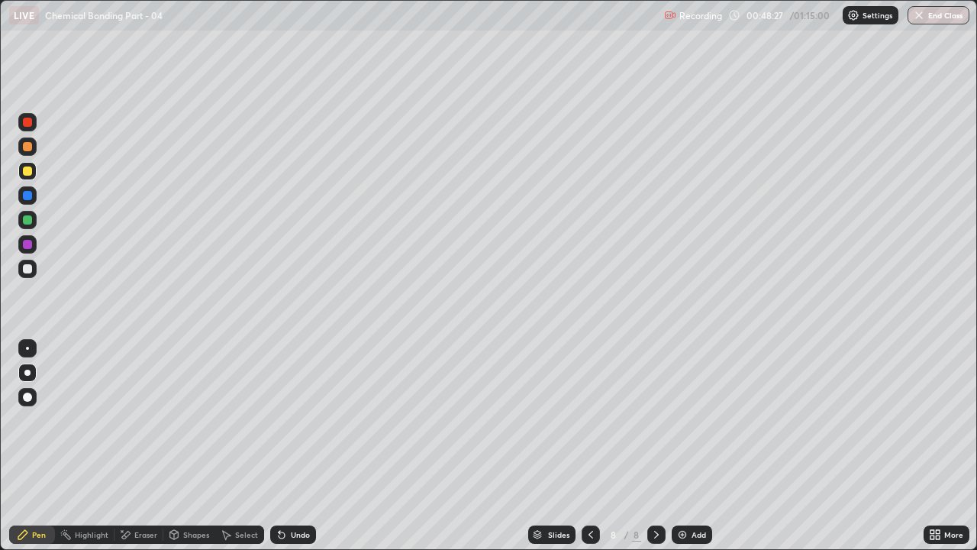
click at [310, 420] on div "Undo" at bounding box center [293, 534] width 46 height 18
click at [306, 420] on div "Undo" at bounding box center [293, 534] width 46 height 18
click at [30, 272] on div at bounding box center [27, 268] width 9 height 9
click at [184, 420] on div "Shapes" at bounding box center [196, 535] width 26 height 8
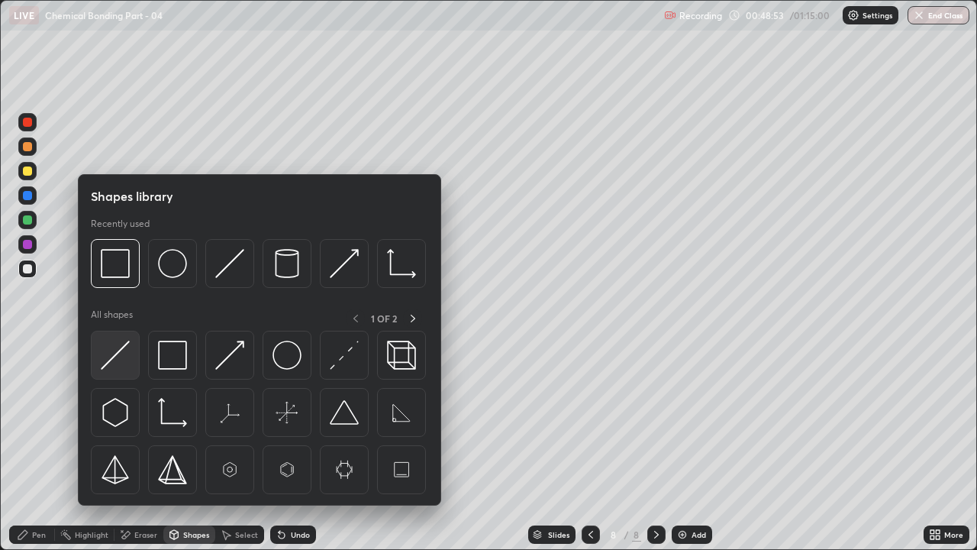
click at [119, 351] on img at bounding box center [115, 355] width 29 height 29
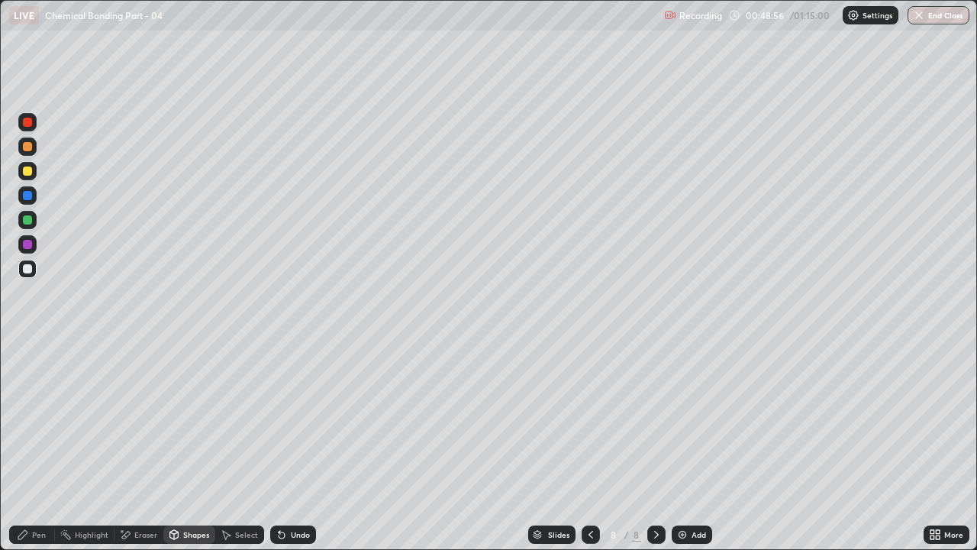
click at [34, 420] on div "Pen" at bounding box center [39, 535] width 14 height 8
click at [31, 147] on div at bounding box center [27, 146] width 9 height 9
click at [27, 219] on div at bounding box center [27, 219] width 9 height 9
click at [26, 268] on div at bounding box center [27, 268] width 9 height 9
click at [186, 420] on div "Shapes" at bounding box center [196, 535] width 26 height 8
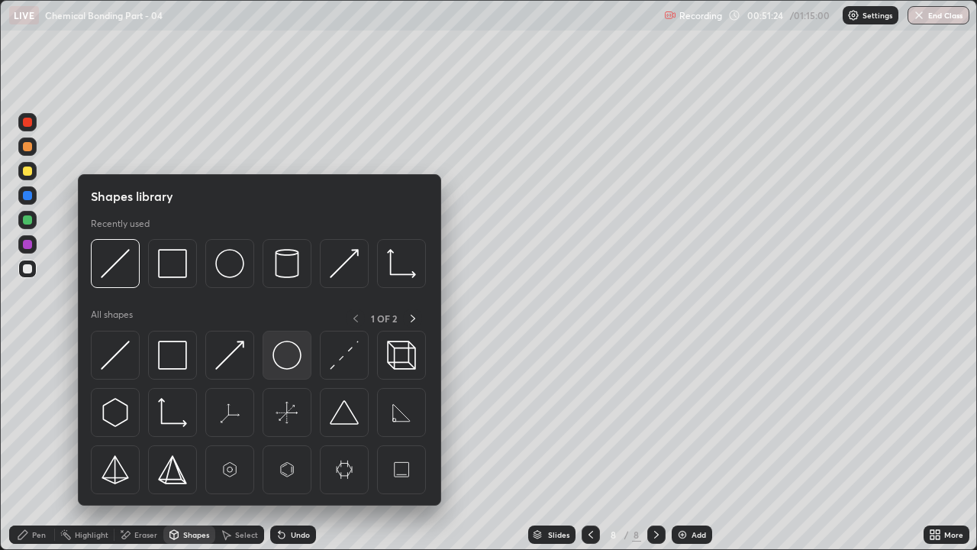
click at [285, 355] on img at bounding box center [287, 355] width 29 height 29
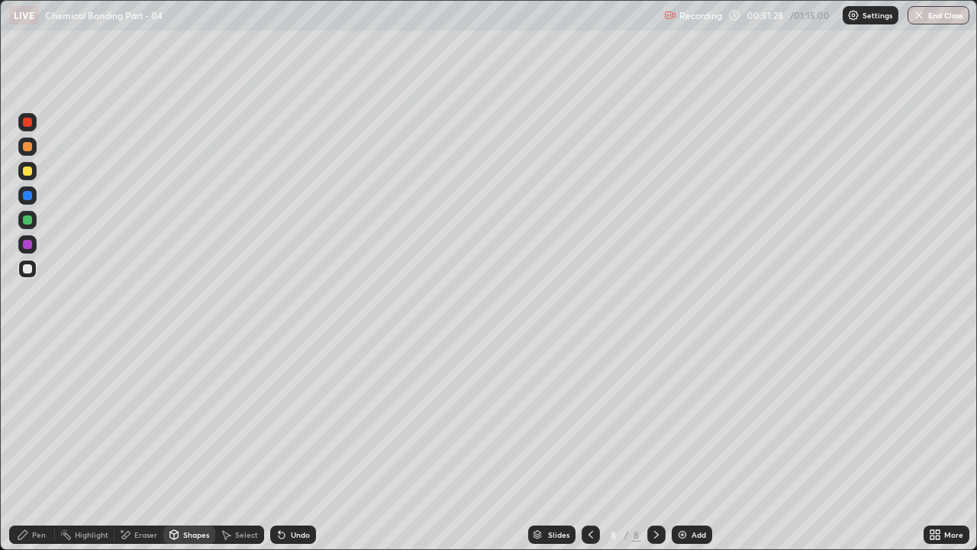
click at [35, 420] on div "Pen" at bounding box center [32, 534] width 46 height 18
click at [28, 244] on div at bounding box center [27, 244] width 9 height 9
click at [185, 420] on div "Shapes" at bounding box center [196, 535] width 26 height 8
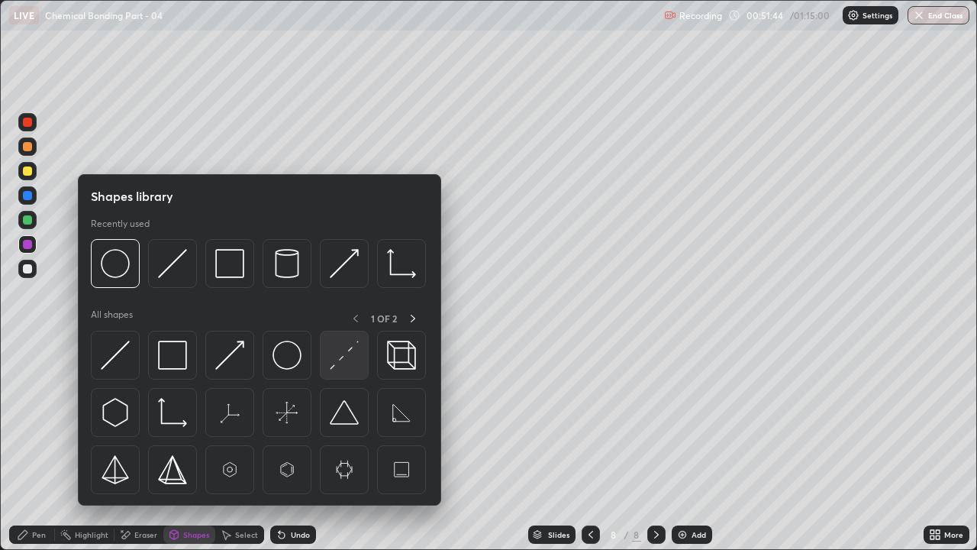
click at [341, 357] on img at bounding box center [344, 355] width 29 height 29
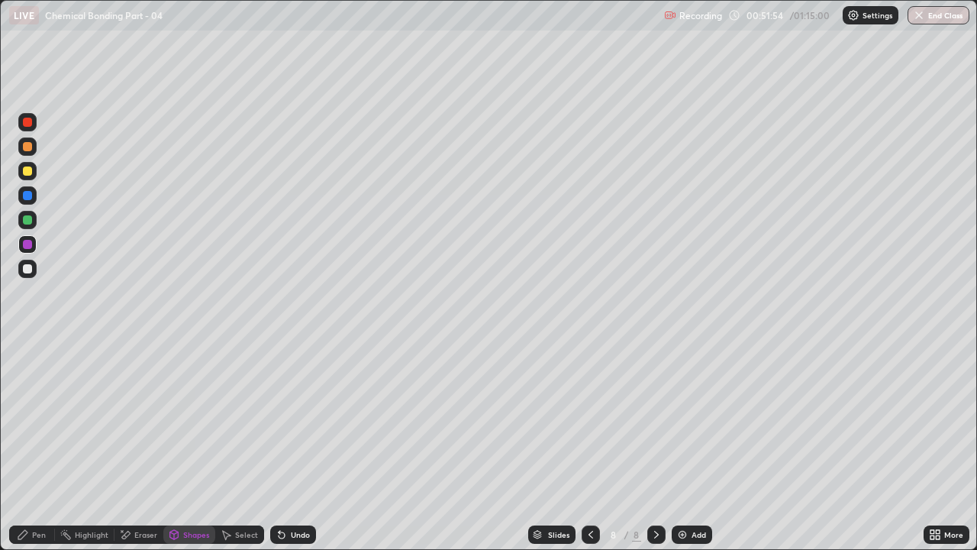
click at [27, 267] on div at bounding box center [27, 268] width 9 height 9
click at [35, 420] on div "Pen" at bounding box center [39, 535] width 14 height 8
click at [30, 121] on div at bounding box center [27, 122] width 9 height 9
click at [190, 420] on div "Shapes" at bounding box center [196, 535] width 26 height 8
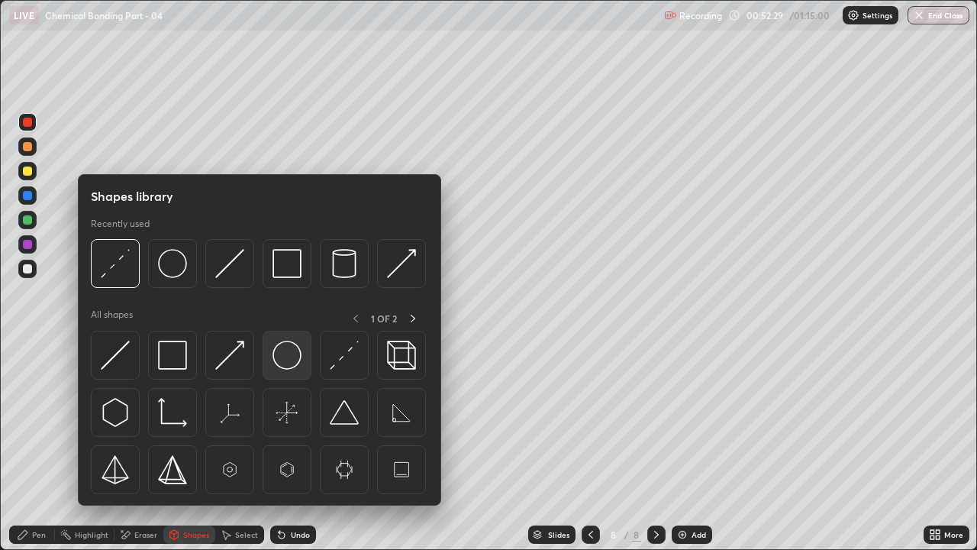
click at [283, 354] on img at bounding box center [287, 355] width 29 height 29
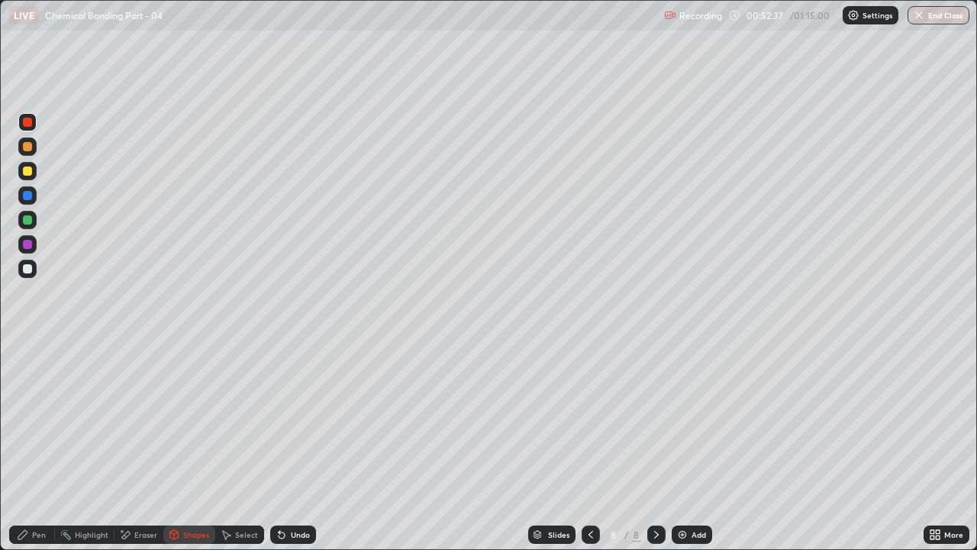
click at [43, 420] on div "Pen" at bounding box center [39, 535] width 14 height 8
click at [27, 267] on div at bounding box center [27, 268] width 9 height 9
click at [188, 420] on div "Shapes" at bounding box center [196, 535] width 26 height 8
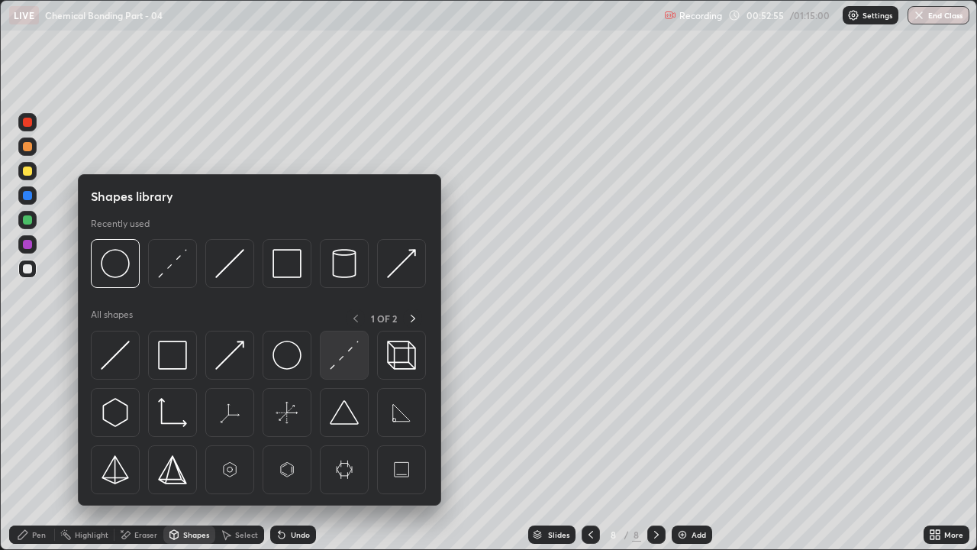
click at [343, 359] on img at bounding box center [344, 355] width 29 height 29
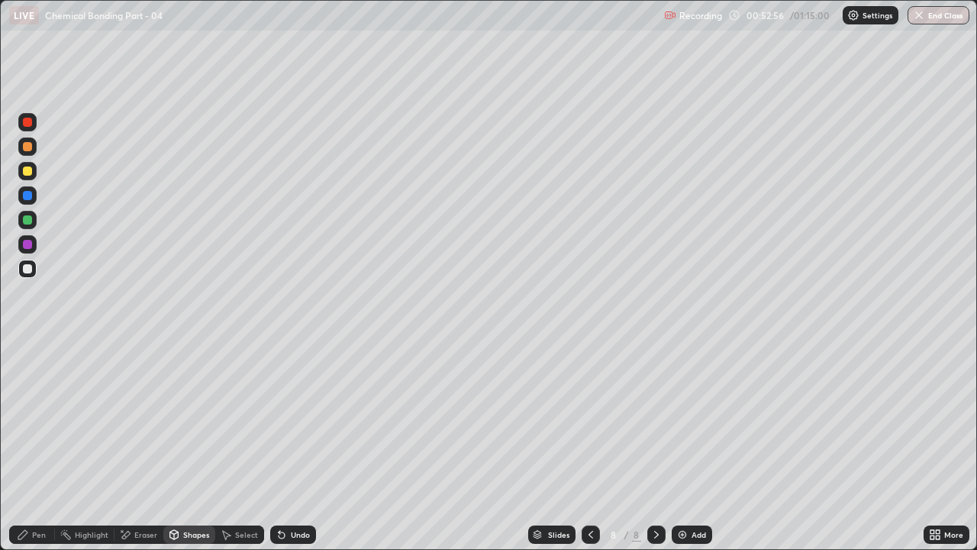
click at [34, 250] on div at bounding box center [27, 244] width 18 height 18
click at [31, 272] on div at bounding box center [27, 268] width 9 height 9
click at [305, 420] on div "Undo" at bounding box center [300, 535] width 19 height 8
click at [29, 420] on icon at bounding box center [23, 534] width 12 height 12
click at [27, 123] on div at bounding box center [27, 122] width 9 height 9
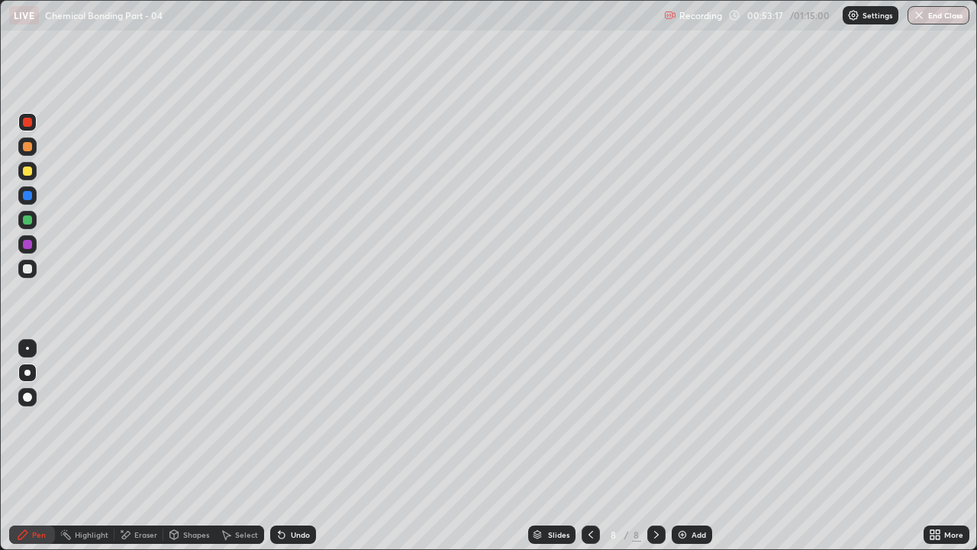
click at [34, 174] on div at bounding box center [27, 171] width 18 height 18
click at [689, 420] on div "Add" at bounding box center [692, 534] width 40 height 18
click at [197, 420] on div "Shapes" at bounding box center [196, 535] width 26 height 8
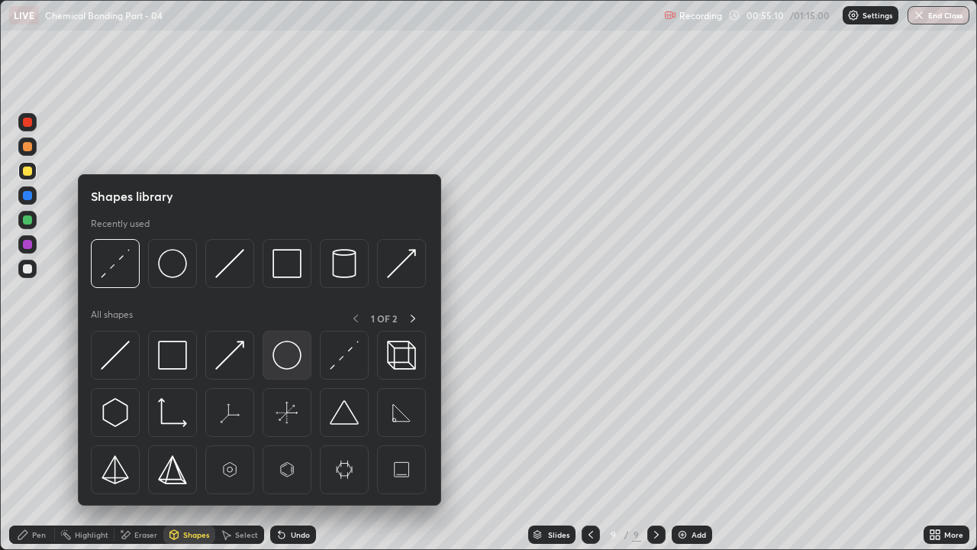
click at [284, 354] on img at bounding box center [287, 355] width 29 height 29
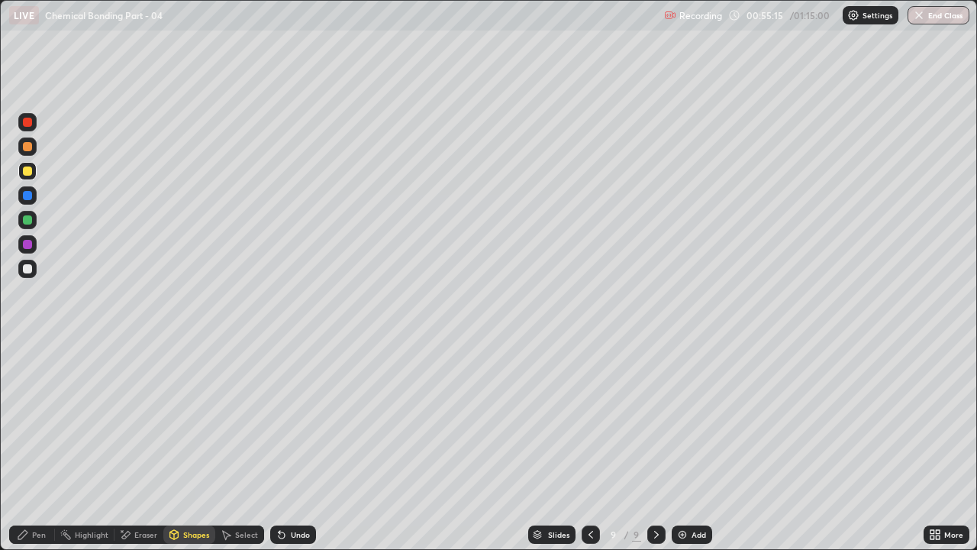
click at [47, 420] on div "Pen" at bounding box center [32, 534] width 46 height 18
click at [33, 270] on div at bounding box center [27, 269] width 18 height 18
click at [27, 148] on div at bounding box center [27, 146] width 9 height 9
click at [299, 420] on div "Undo" at bounding box center [300, 535] width 19 height 8
click at [304, 420] on div "Undo" at bounding box center [293, 534] width 46 height 18
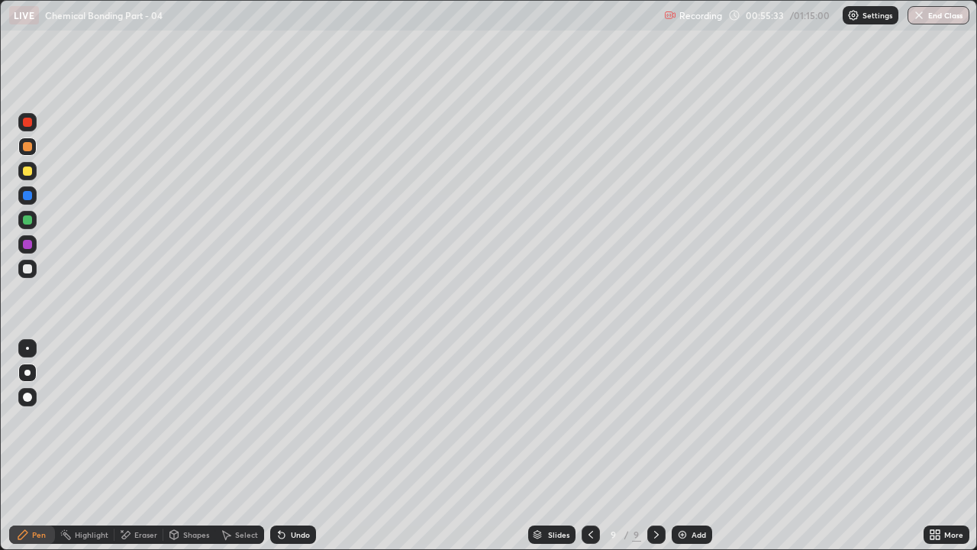
click at [306, 420] on div "Undo" at bounding box center [293, 534] width 46 height 18
click at [312, 420] on div "Undo" at bounding box center [293, 534] width 46 height 18
click at [291, 420] on div "Undo" at bounding box center [300, 535] width 19 height 8
click at [592, 420] on icon at bounding box center [591, 534] width 12 height 12
click at [195, 420] on div "Shapes" at bounding box center [196, 535] width 26 height 8
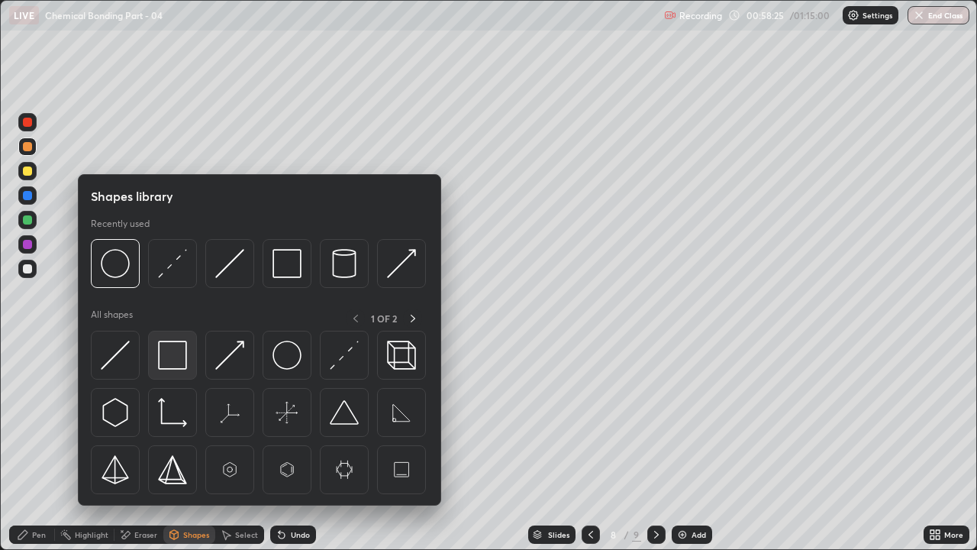
click at [174, 360] on img at bounding box center [172, 355] width 29 height 29
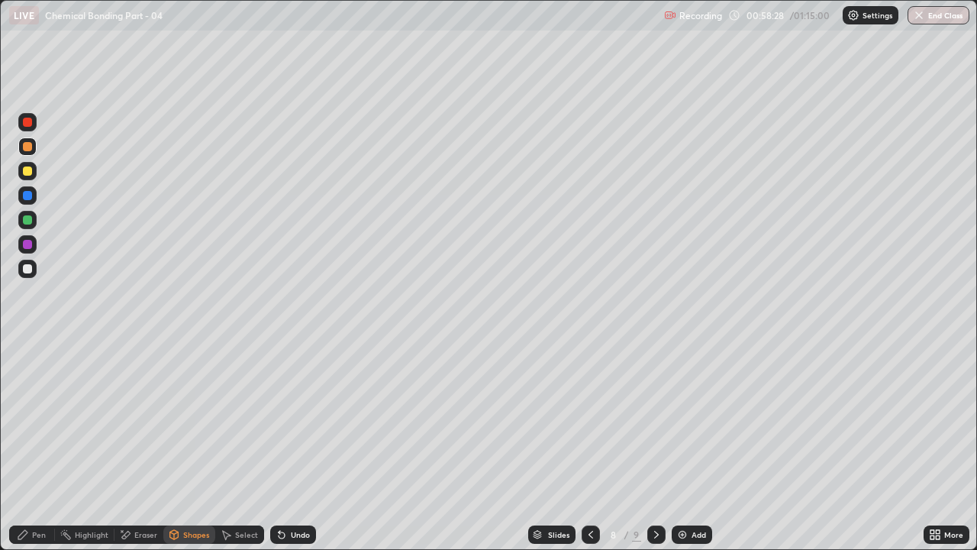
click at [39, 420] on div "Pen" at bounding box center [32, 534] width 46 height 18
click at [656, 420] on icon at bounding box center [656, 535] width 5 height 8
click at [686, 420] on img at bounding box center [683, 534] width 12 height 12
click at [31, 171] on div at bounding box center [27, 170] width 9 height 9
click at [183, 420] on div "Shapes" at bounding box center [189, 534] width 52 height 18
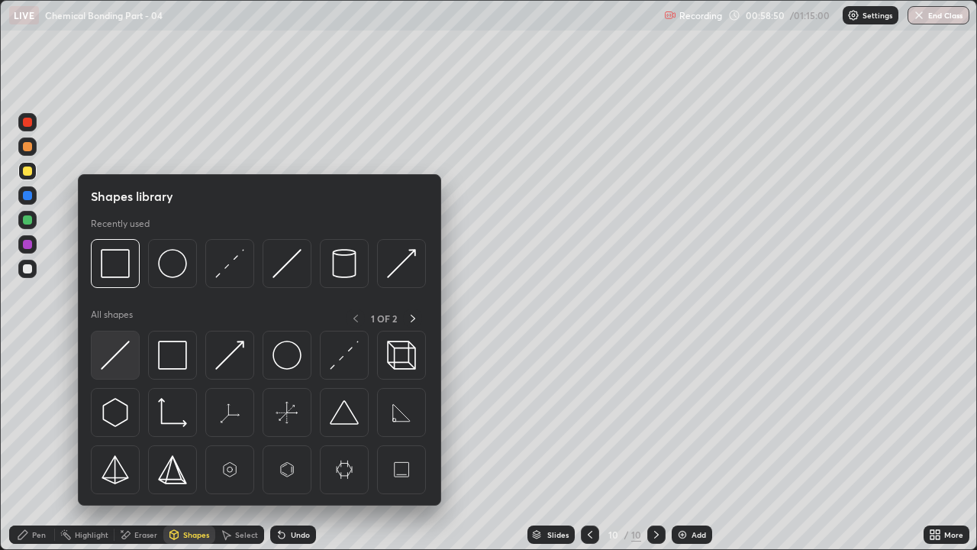
click at [115, 360] on img at bounding box center [115, 355] width 29 height 29
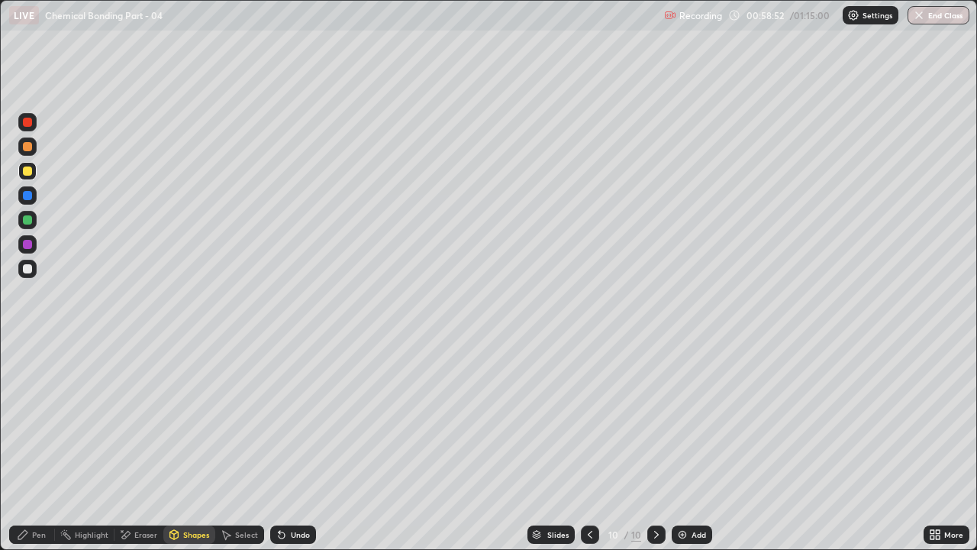
click at [24, 271] on div at bounding box center [27, 268] width 9 height 9
click at [305, 420] on div "Undo" at bounding box center [300, 535] width 19 height 8
click at [34, 420] on div "Pen" at bounding box center [39, 535] width 14 height 8
click at [292, 420] on div "Undo" at bounding box center [293, 534] width 46 height 18
click at [196, 420] on div "Shapes" at bounding box center [196, 535] width 26 height 8
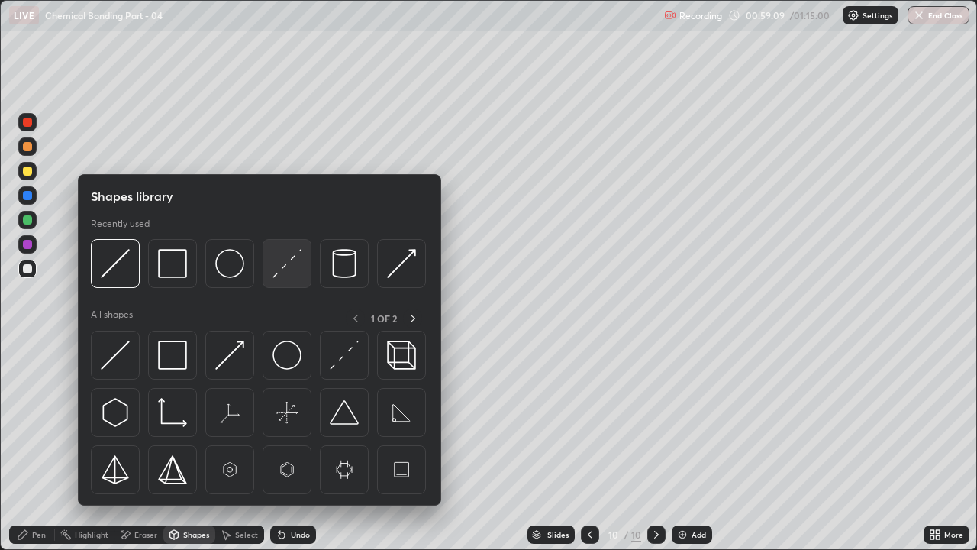
click at [284, 266] on img at bounding box center [287, 263] width 29 height 29
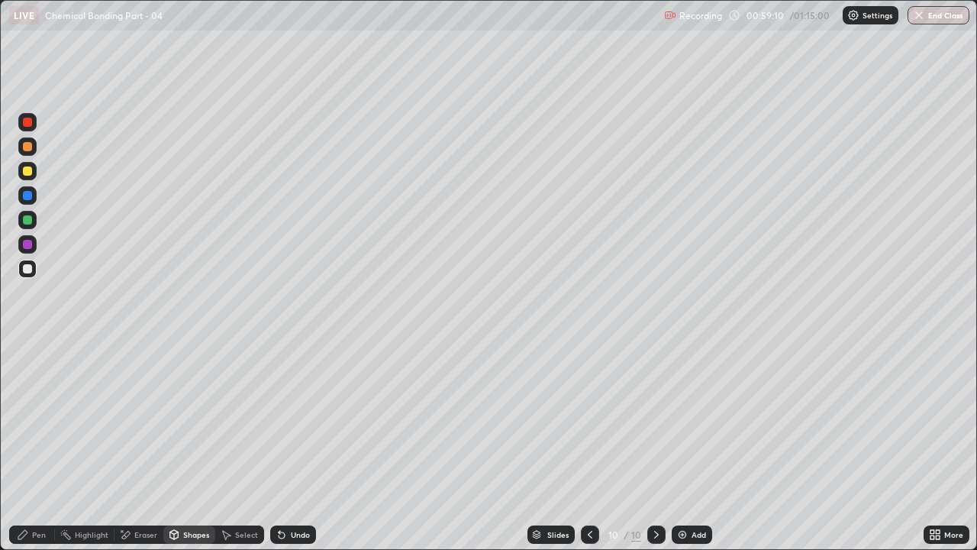
click at [28, 244] on div at bounding box center [27, 244] width 9 height 9
click at [299, 420] on div "Undo" at bounding box center [300, 535] width 19 height 8
click at [298, 420] on div "Undo" at bounding box center [290, 534] width 52 height 31
click at [299, 420] on div "Undo" at bounding box center [293, 534] width 46 height 18
click at [305, 420] on div "Undo" at bounding box center [293, 534] width 46 height 18
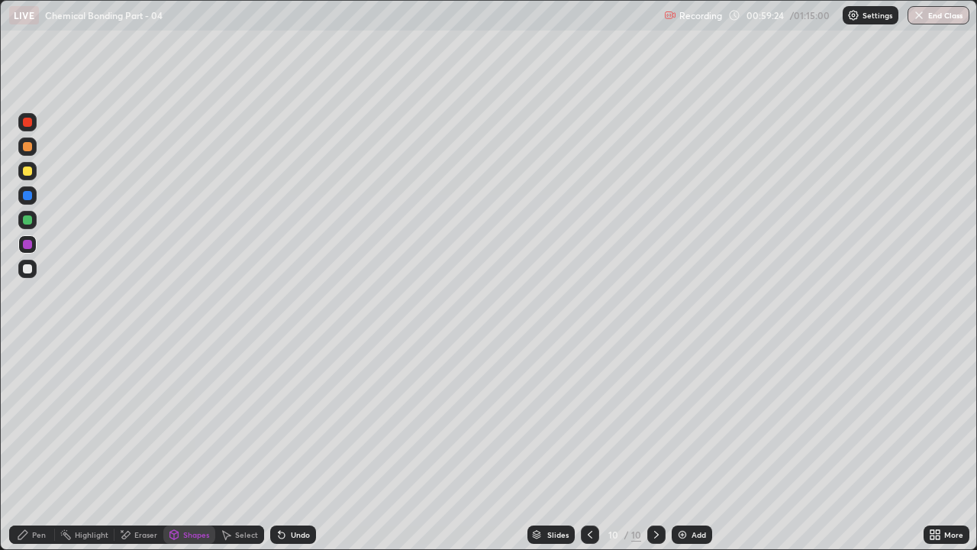
click at [291, 420] on div "Undo" at bounding box center [300, 535] width 19 height 8
click at [32, 420] on div "Pen" at bounding box center [39, 535] width 14 height 8
click at [31, 125] on div at bounding box center [27, 122] width 9 height 9
click at [298, 420] on div "Undo" at bounding box center [293, 534] width 46 height 18
click at [307, 420] on div "Undo" at bounding box center [300, 535] width 19 height 8
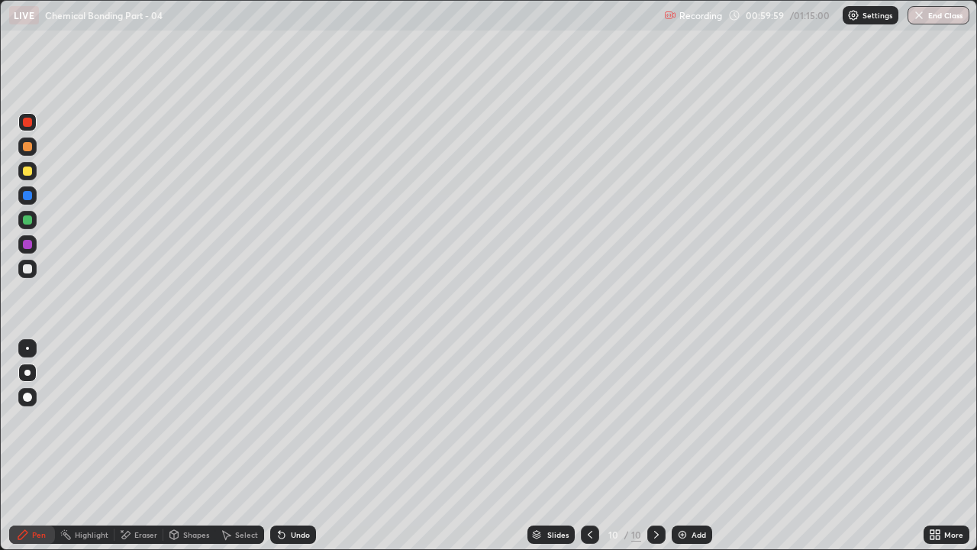
click at [30, 270] on div at bounding box center [27, 268] width 9 height 9
click at [24, 175] on div at bounding box center [27, 170] width 9 height 9
click at [192, 420] on div "Shapes" at bounding box center [196, 535] width 26 height 8
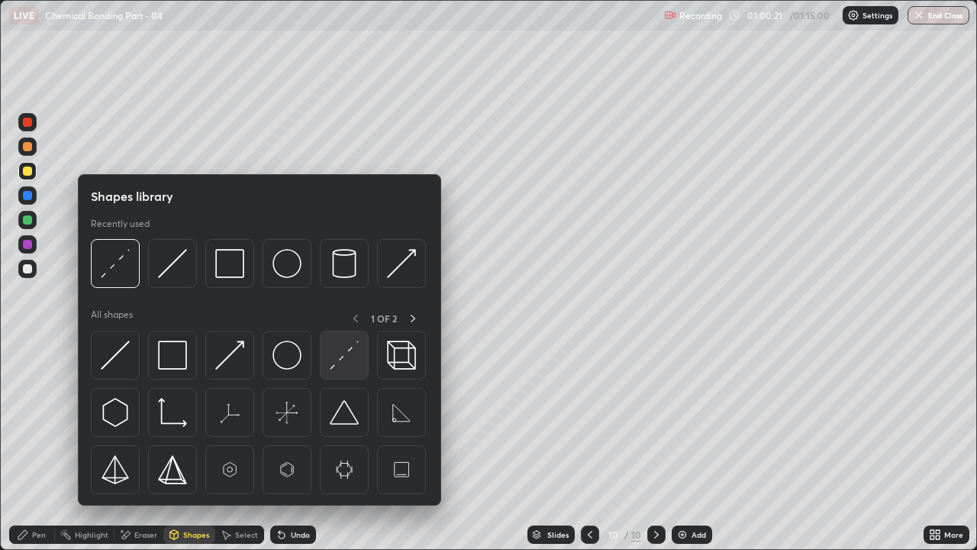
click at [340, 367] on img at bounding box center [344, 355] width 29 height 29
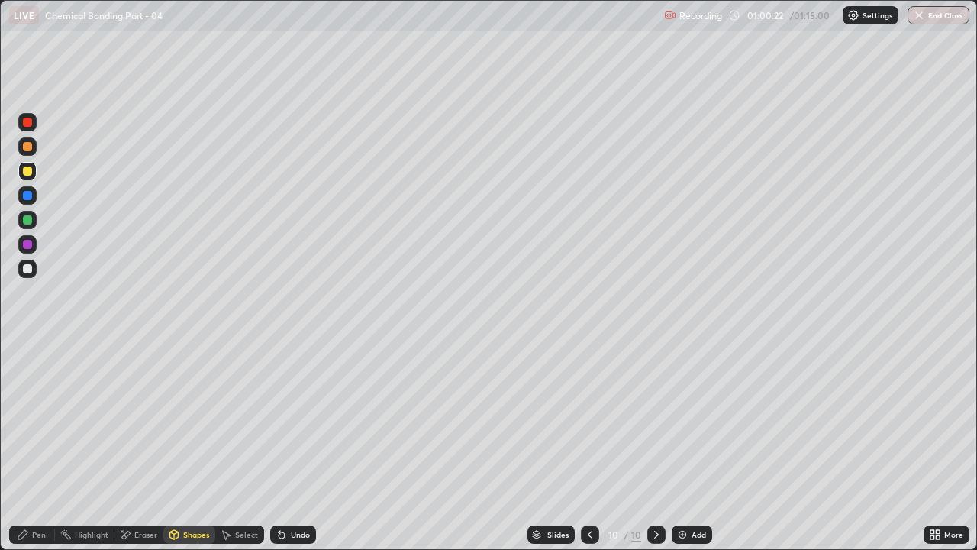
click at [28, 244] on div at bounding box center [27, 244] width 9 height 9
click at [36, 420] on div "Pen" at bounding box center [32, 534] width 46 height 18
click at [30, 125] on div at bounding box center [27, 122] width 9 height 9
click at [293, 420] on div "Undo" at bounding box center [300, 535] width 19 height 8
click at [297, 420] on div "Undo" at bounding box center [300, 535] width 19 height 8
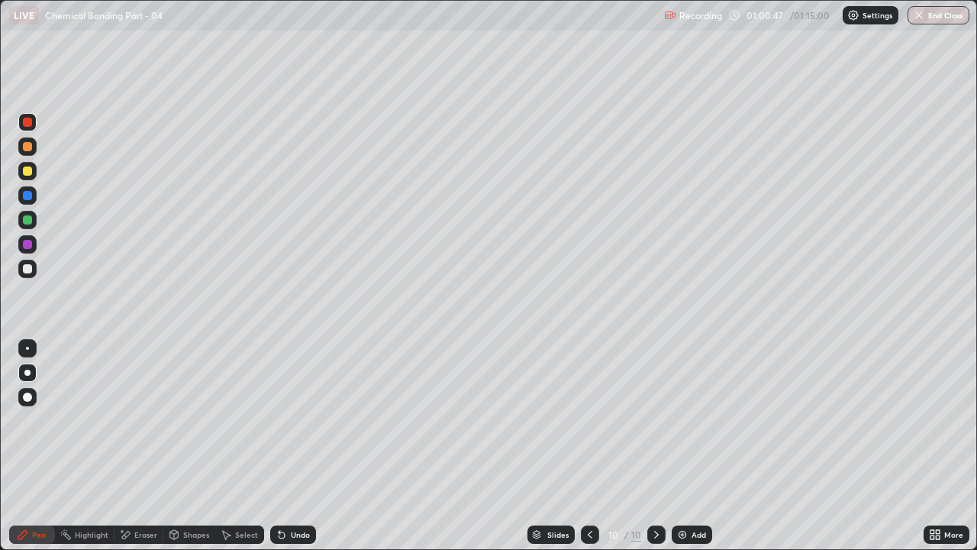
click at [299, 420] on div "Undo" at bounding box center [300, 535] width 19 height 8
click at [293, 420] on div "Undo" at bounding box center [300, 535] width 19 height 8
click at [34, 269] on div at bounding box center [27, 269] width 18 height 18
click at [589, 420] on icon at bounding box center [590, 534] width 12 height 12
click at [595, 420] on div at bounding box center [590, 534] width 18 height 18
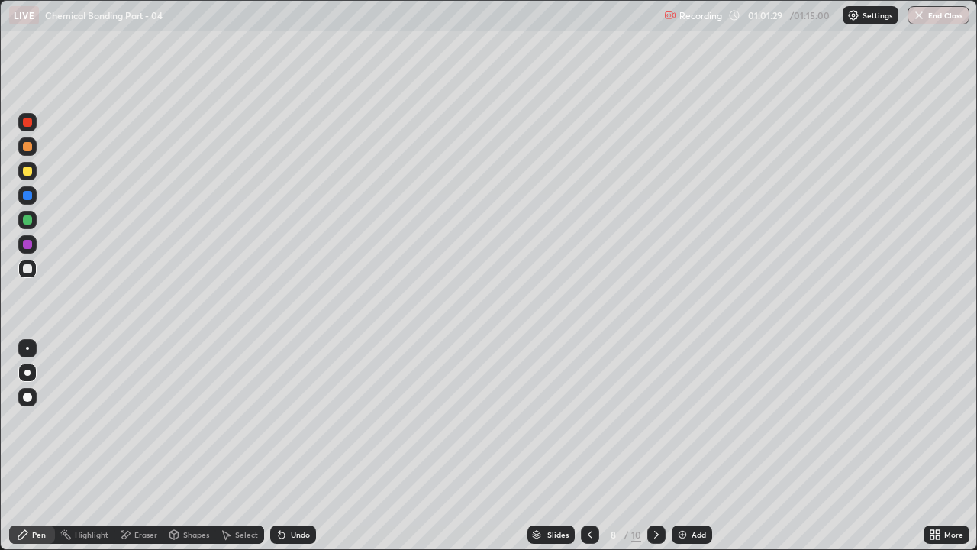
click at [654, 420] on icon at bounding box center [657, 534] width 12 height 12
click at [657, 420] on icon at bounding box center [656, 535] width 5 height 8
click at [293, 420] on div "Undo" at bounding box center [300, 535] width 19 height 8
click at [299, 420] on div "Undo" at bounding box center [300, 535] width 19 height 8
click at [306, 420] on div "Undo" at bounding box center [300, 535] width 19 height 8
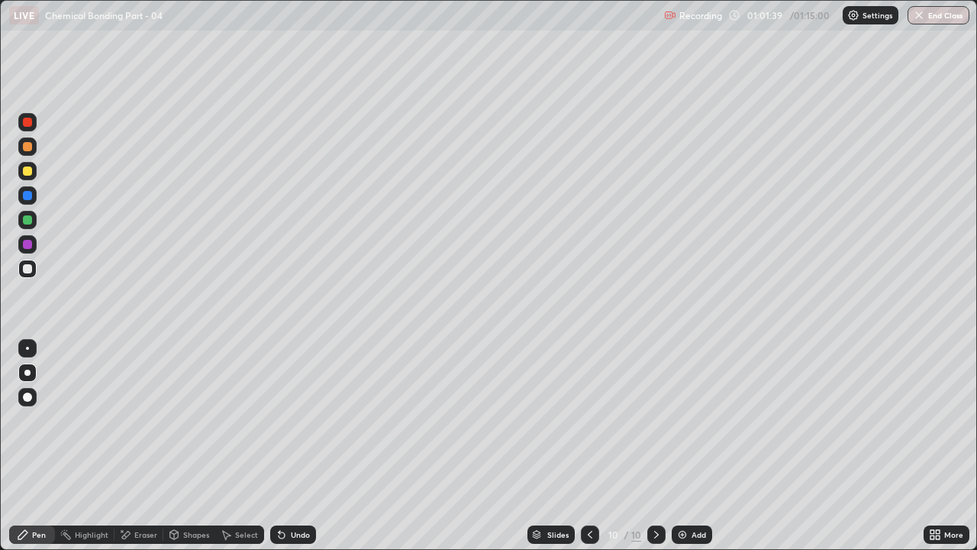
click at [308, 420] on div "Undo" at bounding box center [293, 534] width 46 height 18
click at [304, 420] on div "Undo" at bounding box center [293, 534] width 46 height 18
click at [305, 420] on div "Undo" at bounding box center [300, 535] width 19 height 8
click at [301, 420] on div "Undo" at bounding box center [300, 535] width 19 height 8
click at [150, 420] on div "Eraser" at bounding box center [145, 535] width 23 height 8
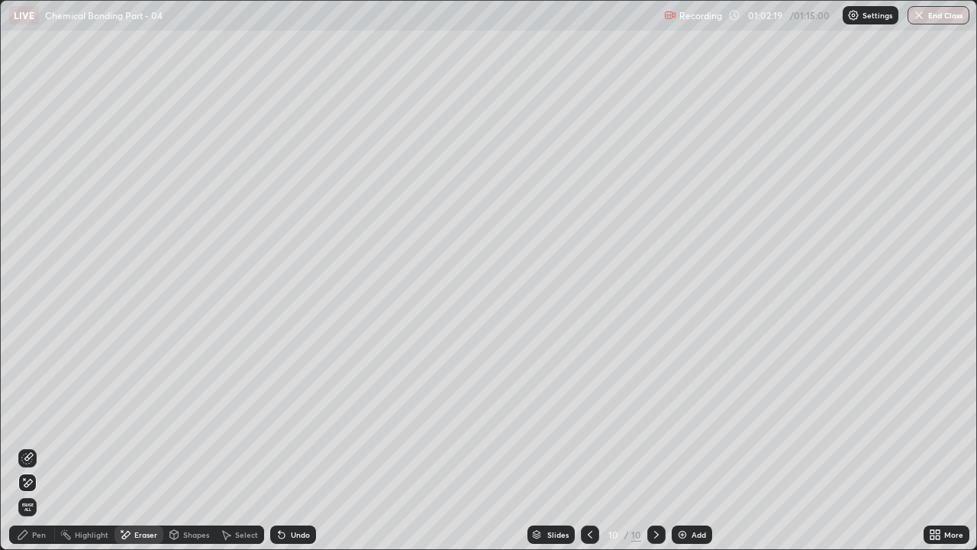
click at [198, 420] on div "Shapes" at bounding box center [196, 535] width 26 height 8
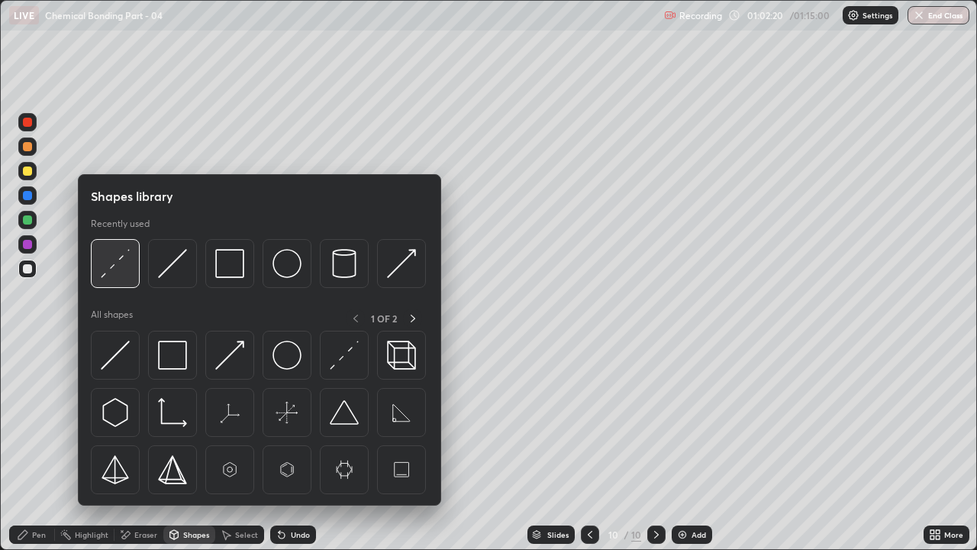
click at [116, 264] on img at bounding box center [115, 263] width 29 height 29
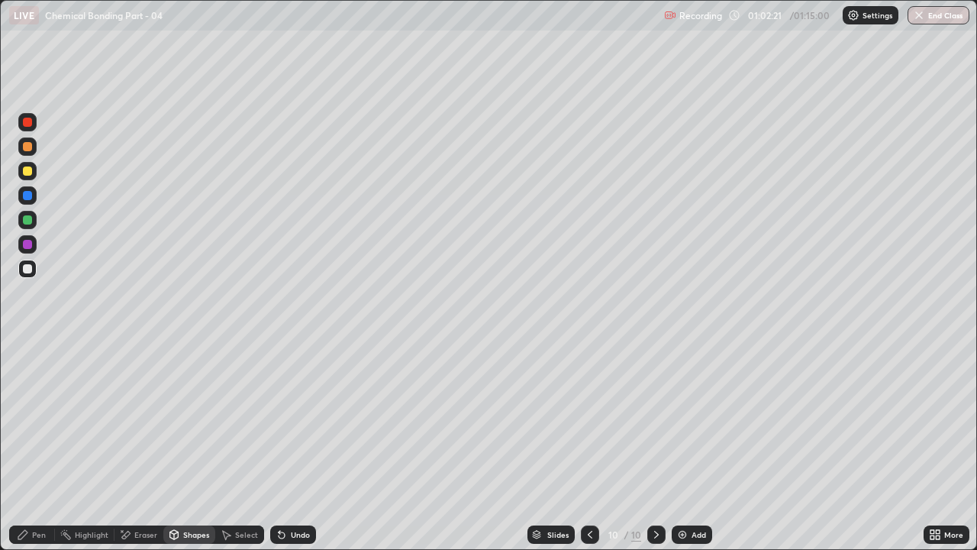
click at [36, 124] on div at bounding box center [27, 122] width 18 height 18
click at [193, 420] on div "Shapes" at bounding box center [196, 535] width 26 height 8
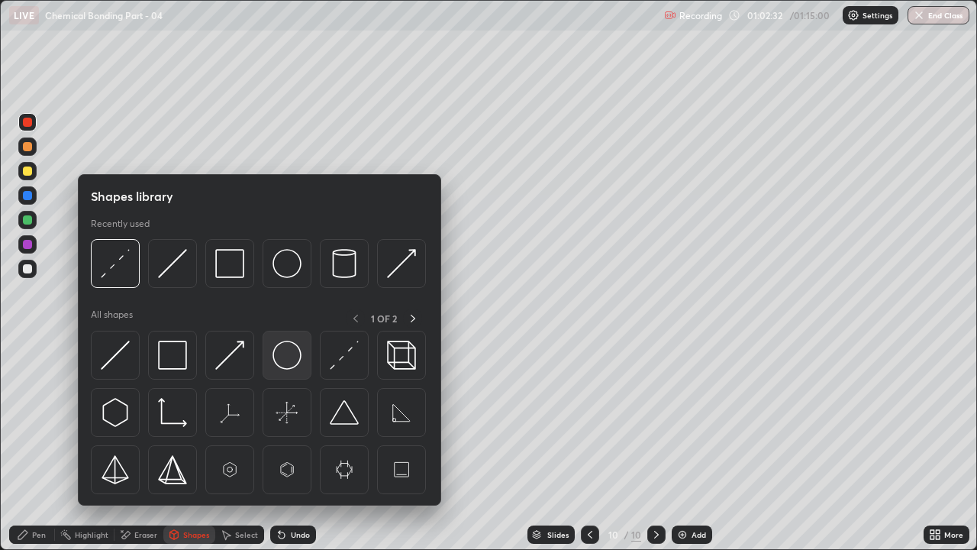
click at [288, 358] on img at bounding box center [287, 355] width 29 height 29
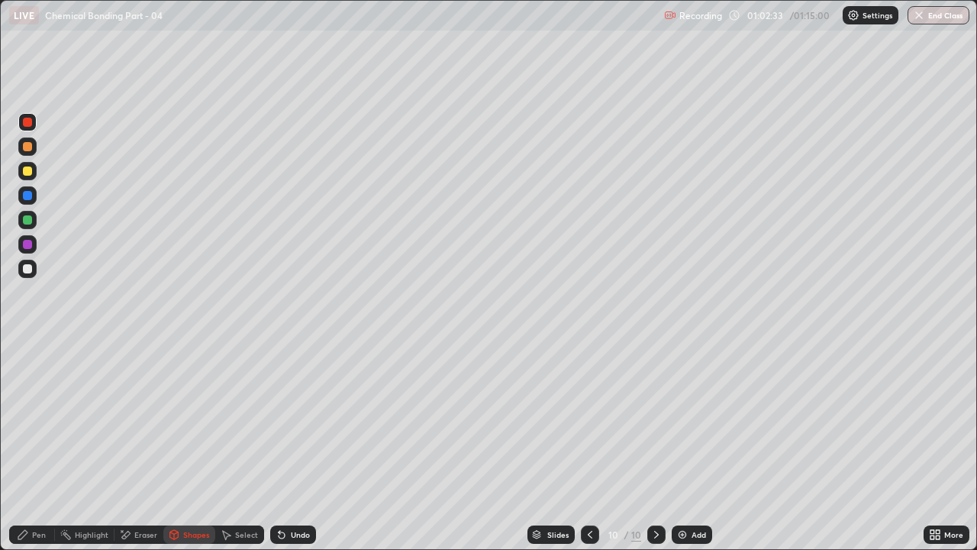
click at [31, 267] on div at bounding box center [27, 268] width 9 height 9
click at [44, 420] on div "Pen" at bounding box center [32, 534] width 46 height 18
click at [305, 420] on div "Undo" at bounding box center [300, 535] width 19 height 8
click at [33, 170] on div at bounding box center [27, 171] width 18 height 18
click at [680, 420] on img at bounding box center [683, 534] width 12 height 12
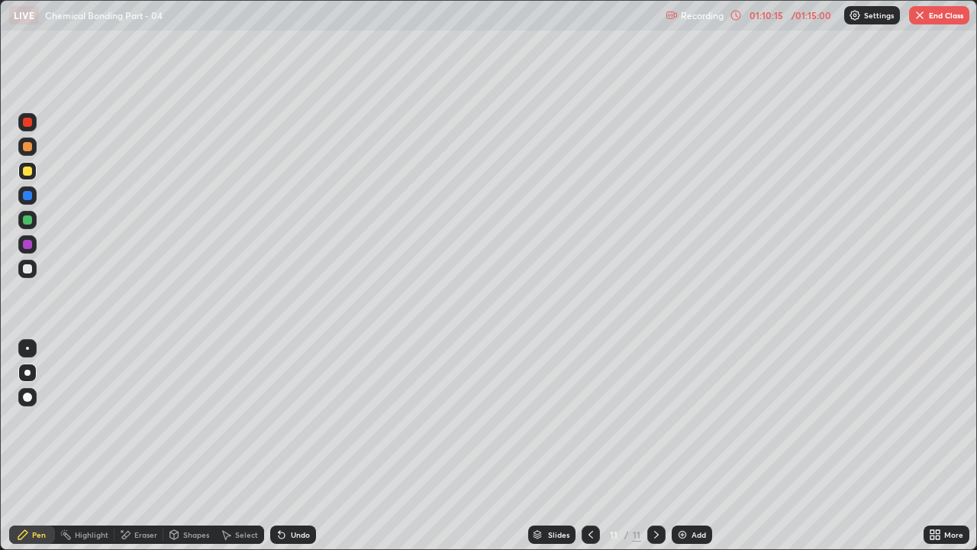
click at [31, 273] on div at bounding box center [27, 269] width 18 height 18
click at [590, 420] on icon at bounding box center [591, 534] width 12 height 12
click at [946, 17] on button "End Class" at bounding box center [939, 15] width 60 height 18
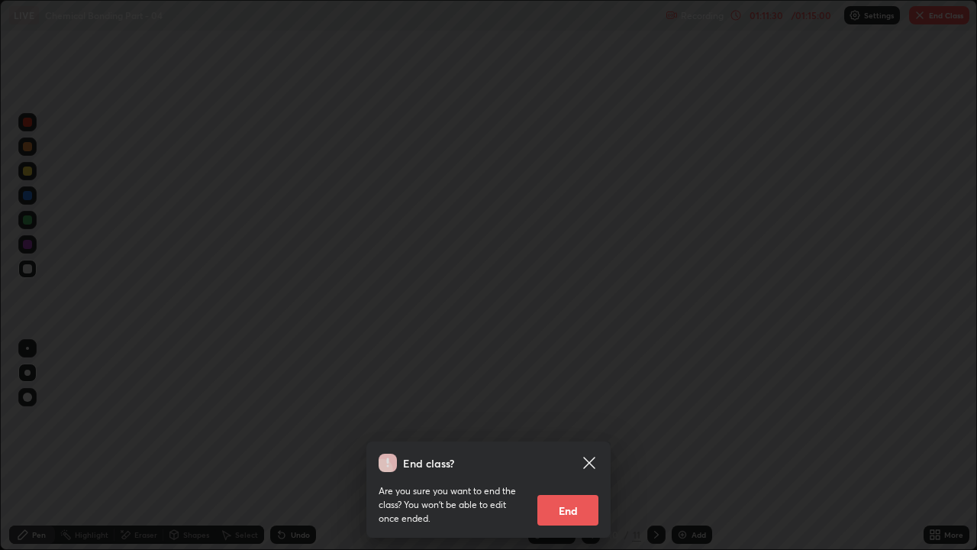
click at [586, 420] on button "End" at bounding box center [568, 510] width 61 height 31
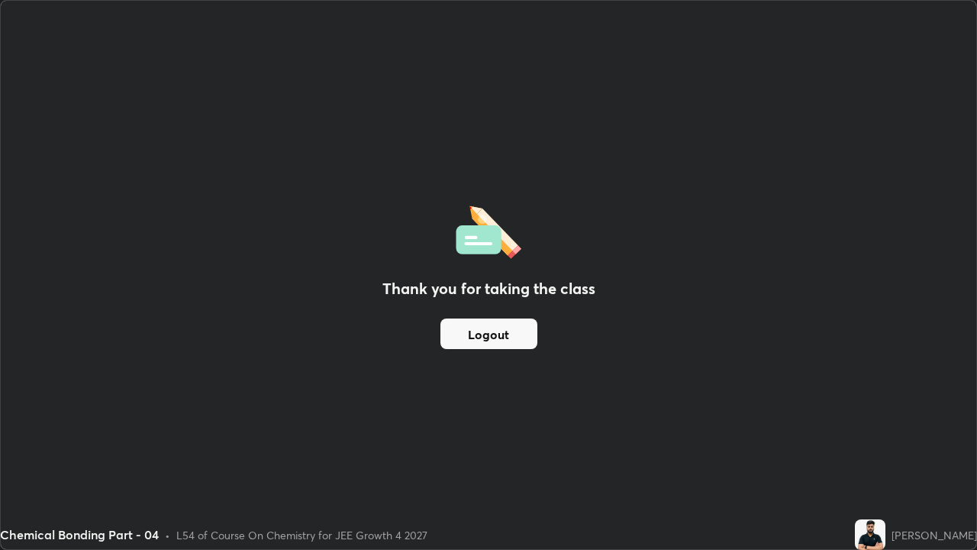
click at [521, 337] on button "Logout" at bounding box center [489, 333] width 97 height 31
